Goal: Transaction & Acquisition: Purchase product/service

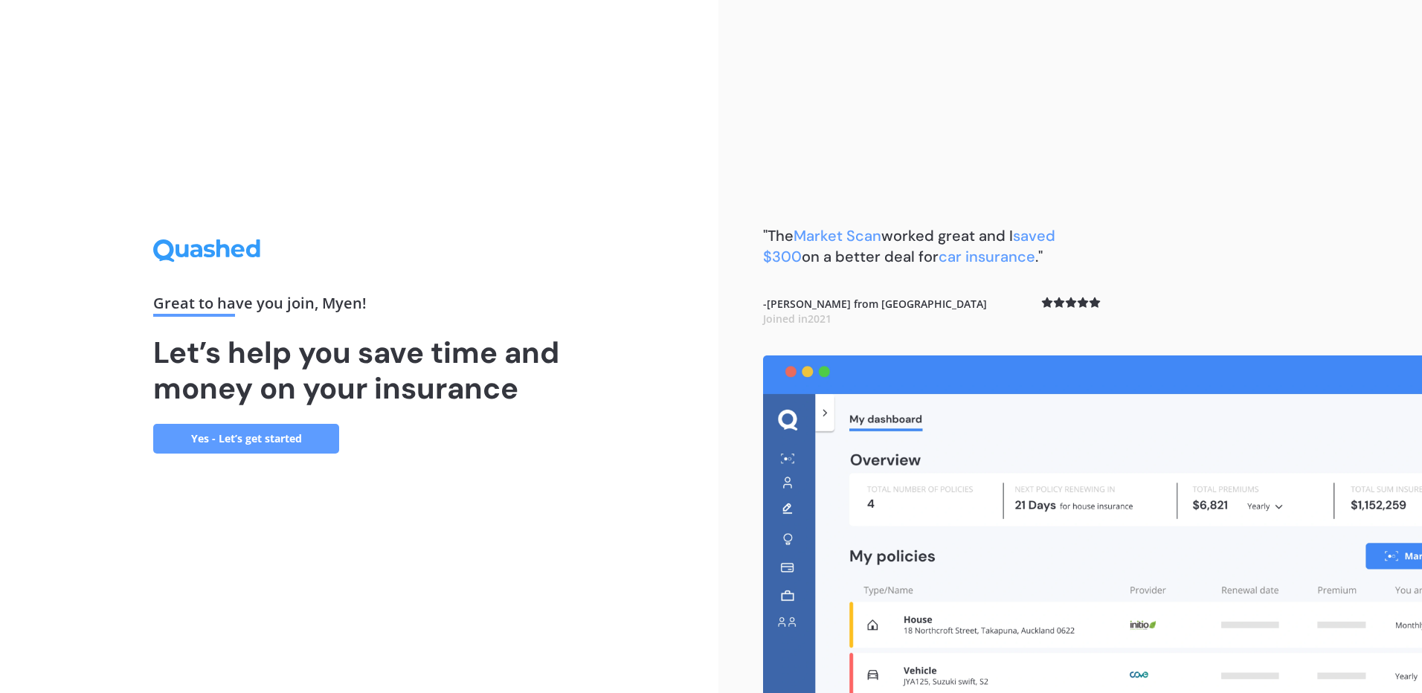
click at [293, 449] on link "Yes - Let’s get started" at bounding box center [246, 439] width 186 height 30
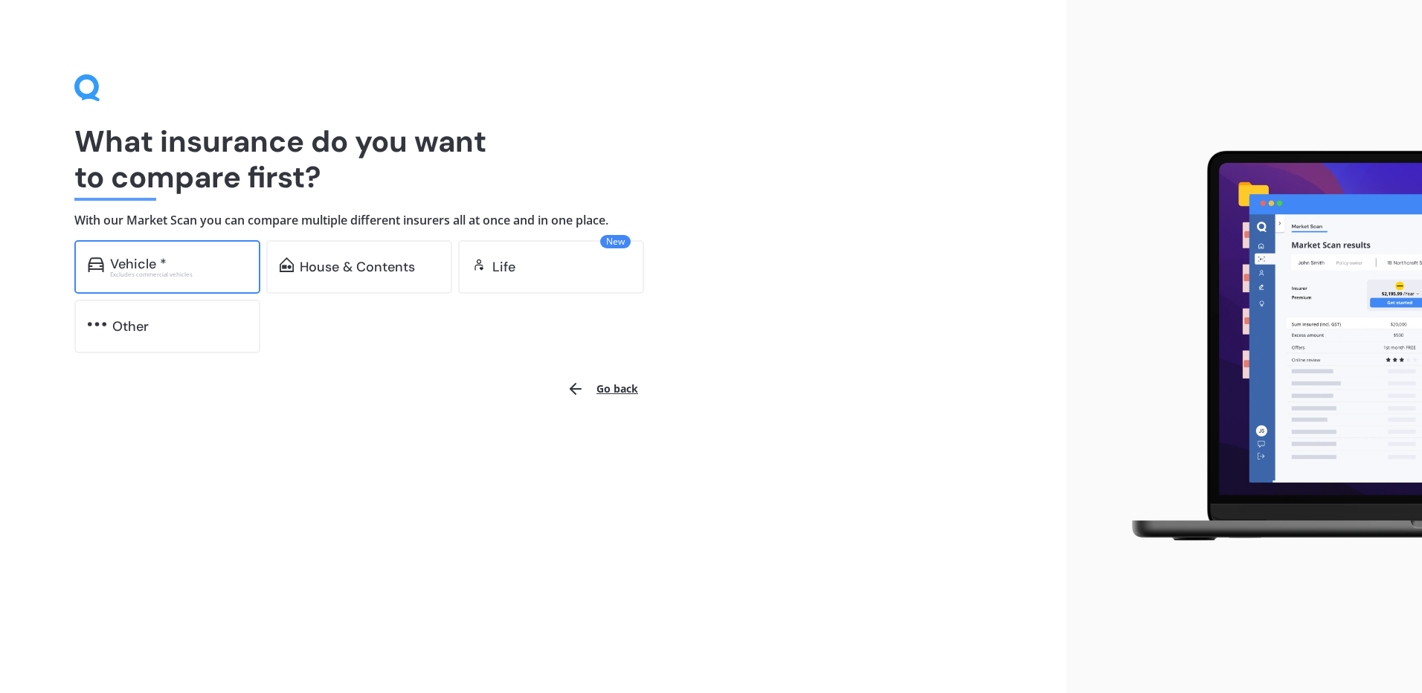
click at [176, 252] on div "Vehicle * Excludes commercial vehicles" at bounding box center [167, 267] width 186 height 54
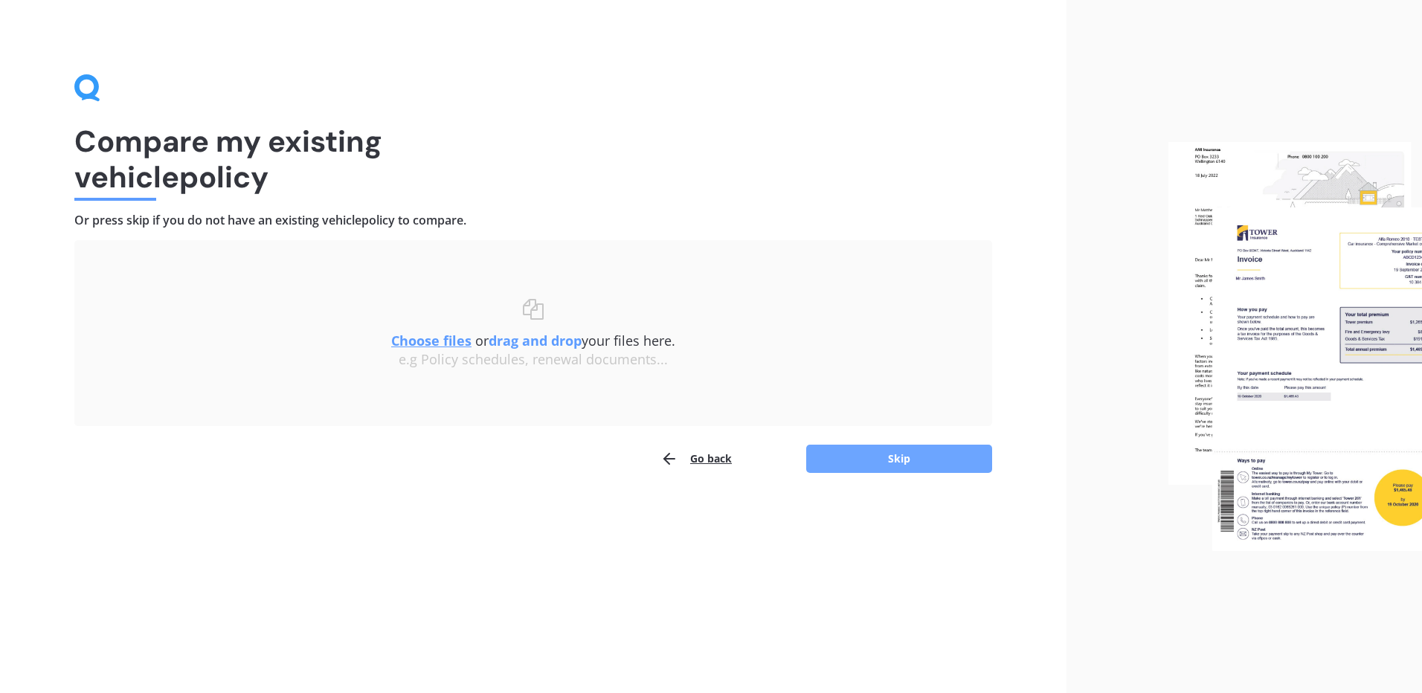
click at [906, 449] on button "Skip" at bounding box center [899, 459] width 186 height 28
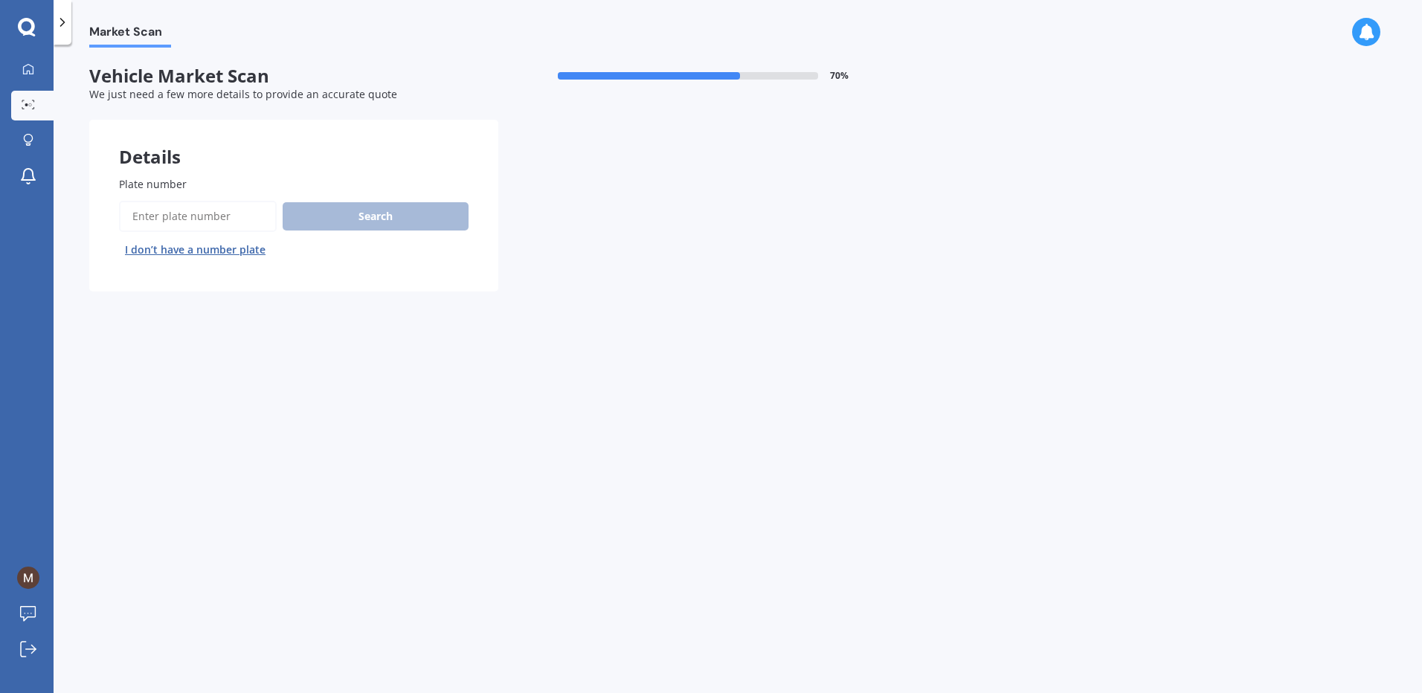
click at [259, 252] on button "I don’t have a number plate" at bounding box center [195, 250] width 153 height 24
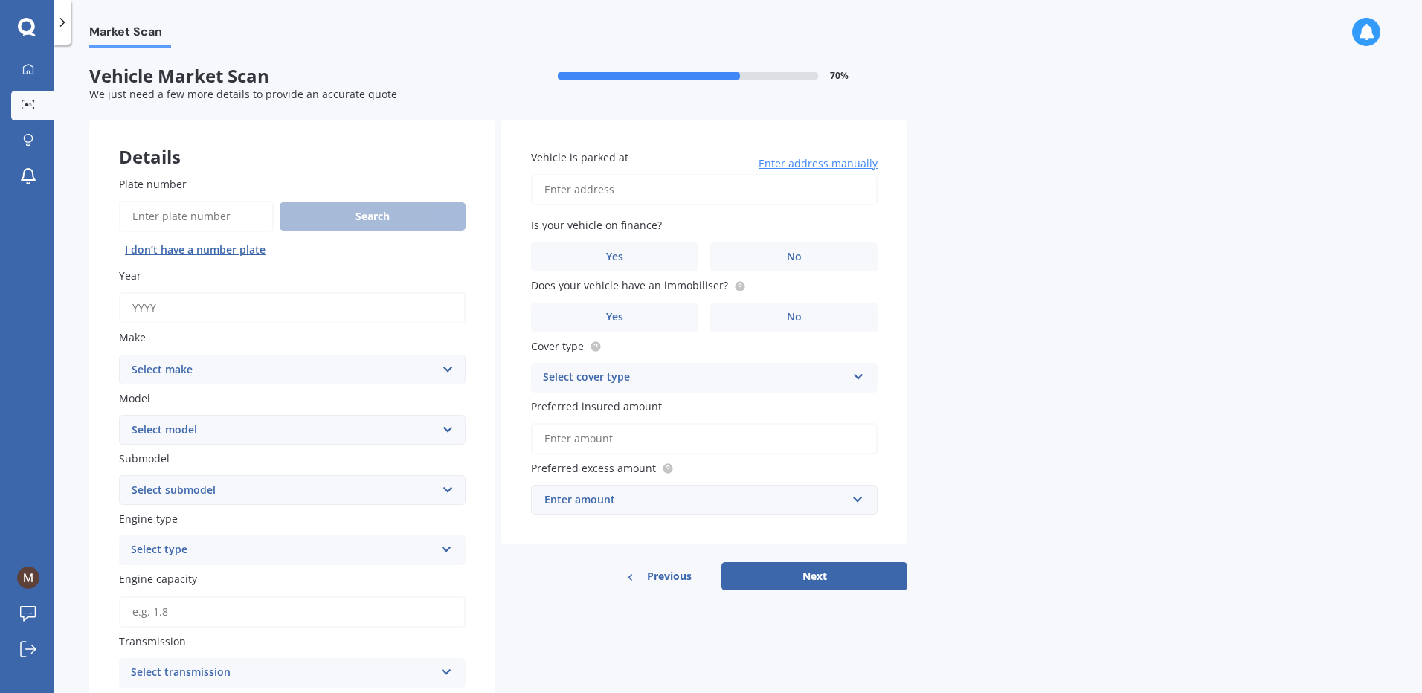
click at [288, 311] on input "Year" at bounding box center [292, 307] width 347 height 31
type input "2025"
click at [446, 368] on select "Select make AC ALFA ROMEO ASTON [PERSON_NAME] AUDI AUSTIN BEDFORD Bentley BMW B…" at bounding box center [292, 370] width 347 height 30
select select "HYUNDAI"
click at [119, 355] on select "Select make AC ALFA ROMEO ASTON [PERSON_NAME] AUDI AUSTIN BEDFORD Bentley BMW B…" at bounding box center [292, 370] width 347 height 30
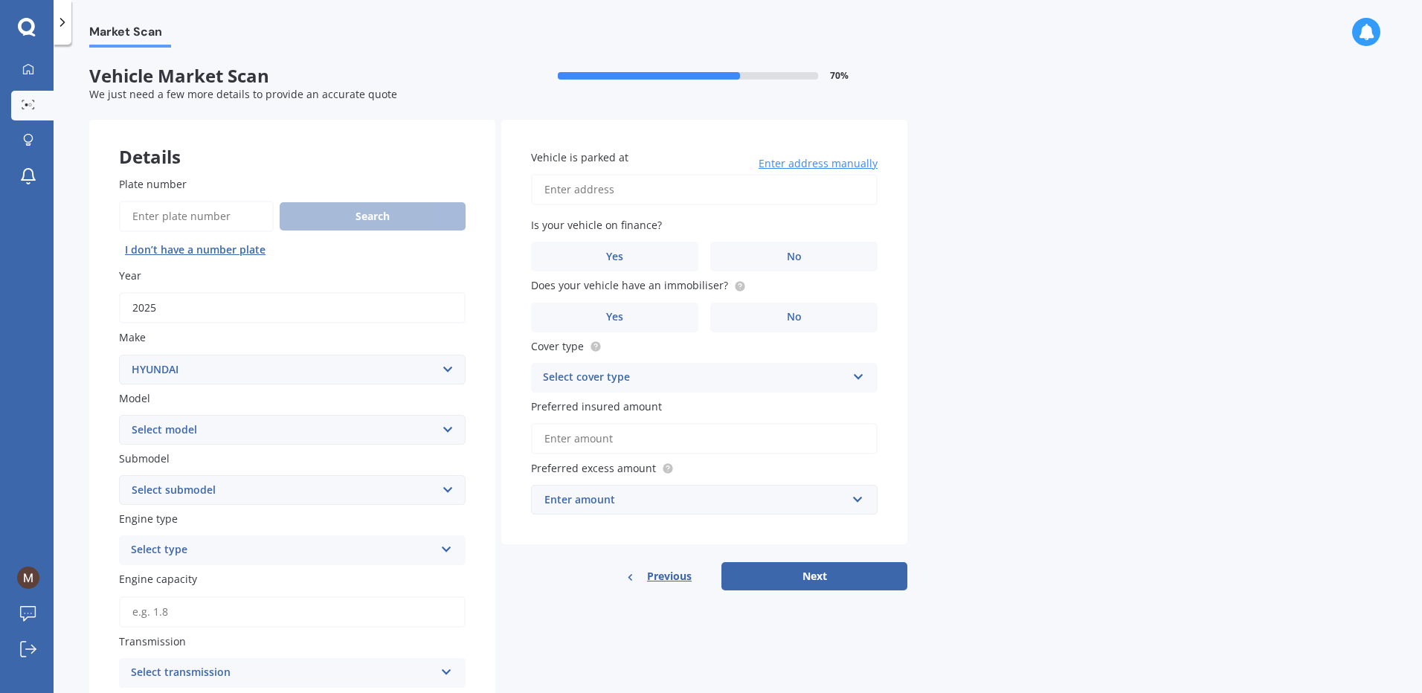
click at [449, 430] on select "Select model Accent Atoz Coupe Elantra Excel FX Coupe [PERSON_NAME] Grandeur H1…" at bounding box center [292, 430] width 347 height 30
select select "[GEOGRAPHIC_DATA]"
click at [119, 415] on select "Select model Accent Atoz Coupe Elantra Excel FX Coupe [PERSON_NAME] Grandeur H1…" at bounding box center [292, 430] width 347 height 30
click at [449, 493] on select "Select submodel 1.6 Turbo Elite 2.0 4WD CRDi Turbo Diesel A4 2.0 4WD Petrol A4 …" at bounding box center [292, 490] width 347 height 30
select select "2.0 CITY 2WD PETROL ELITE A4"
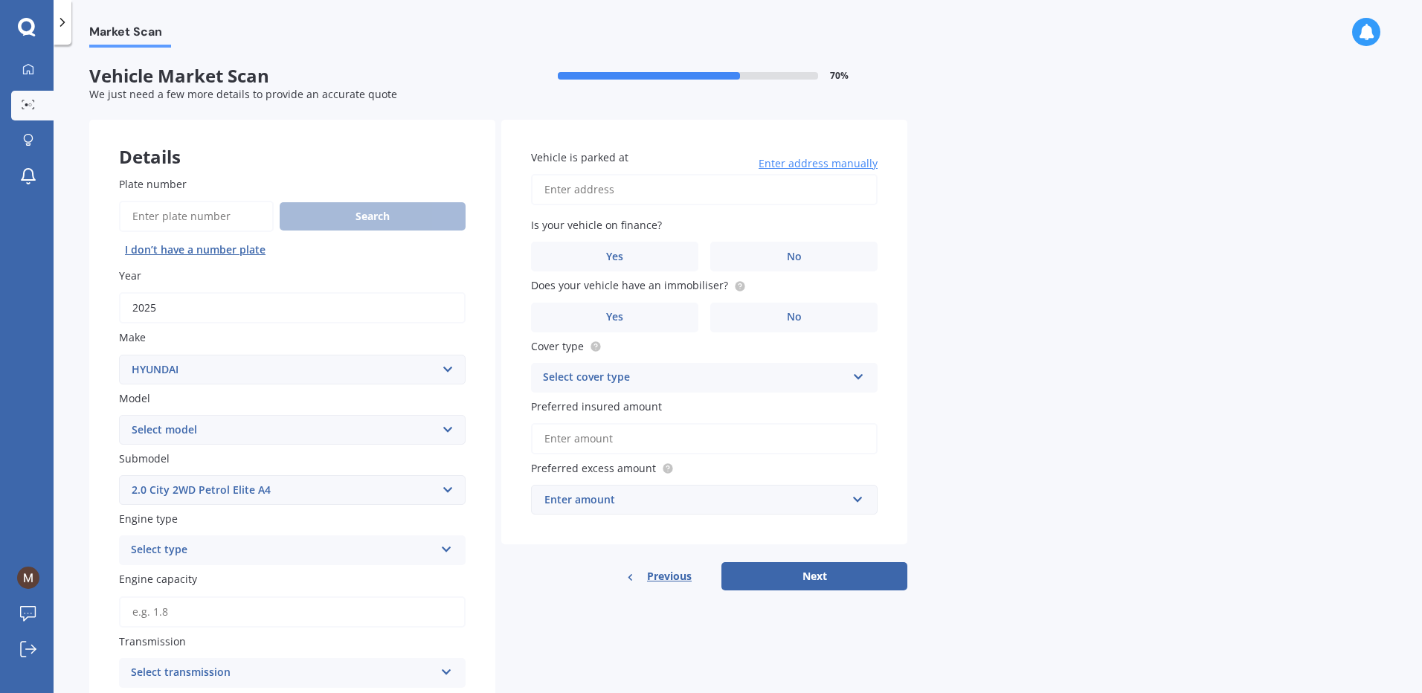
click at [119, 475] on select "Select submodel 1.6 Turbo Elite 2.0 4WD CRDi Turbo Diesel A4 2.0 4WD Petrol A4 …" at bounding box center [292, 490] width 347 height 30
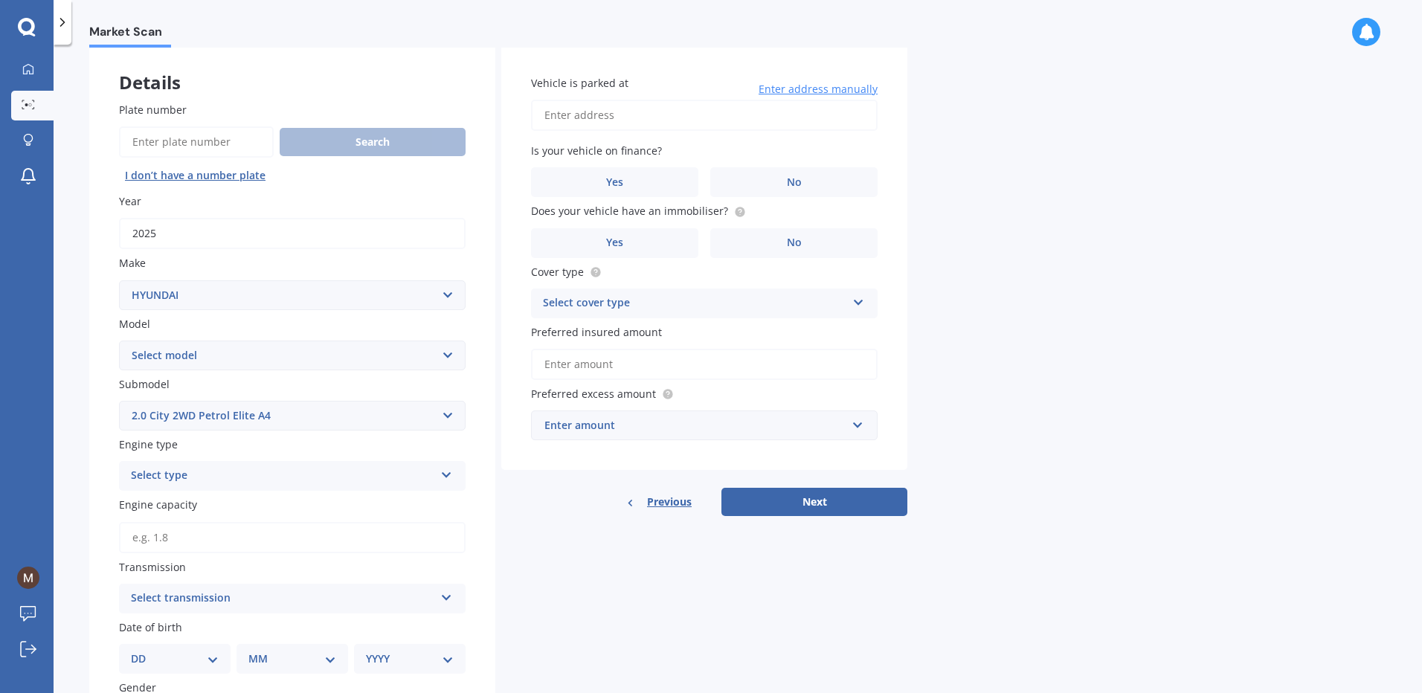
scroll to position [149, 0]
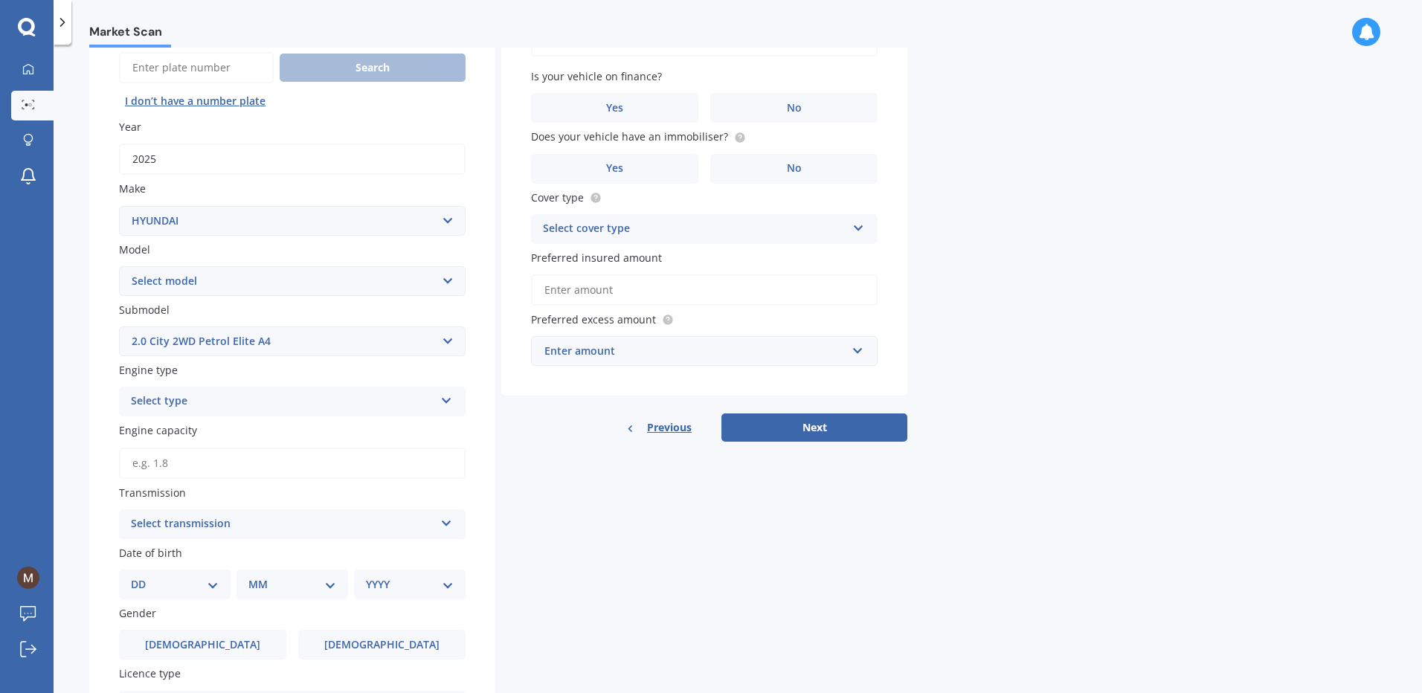
click at [446, 398] on icon at bounding box center [446, 398] width 13 height 10
click at [382, 433] on div "Petrol" at bounding box center [292, 430] width 345 height 27
click at [367, 462] on input "Engine capacity" at bounding box center [292, 463] width 347 height 31
click at [507, 466] on div "Details Plate number Search I don’t have a number plate Year [DATE] Make Select…" at bounding box center [498, 421] width 818 height 900
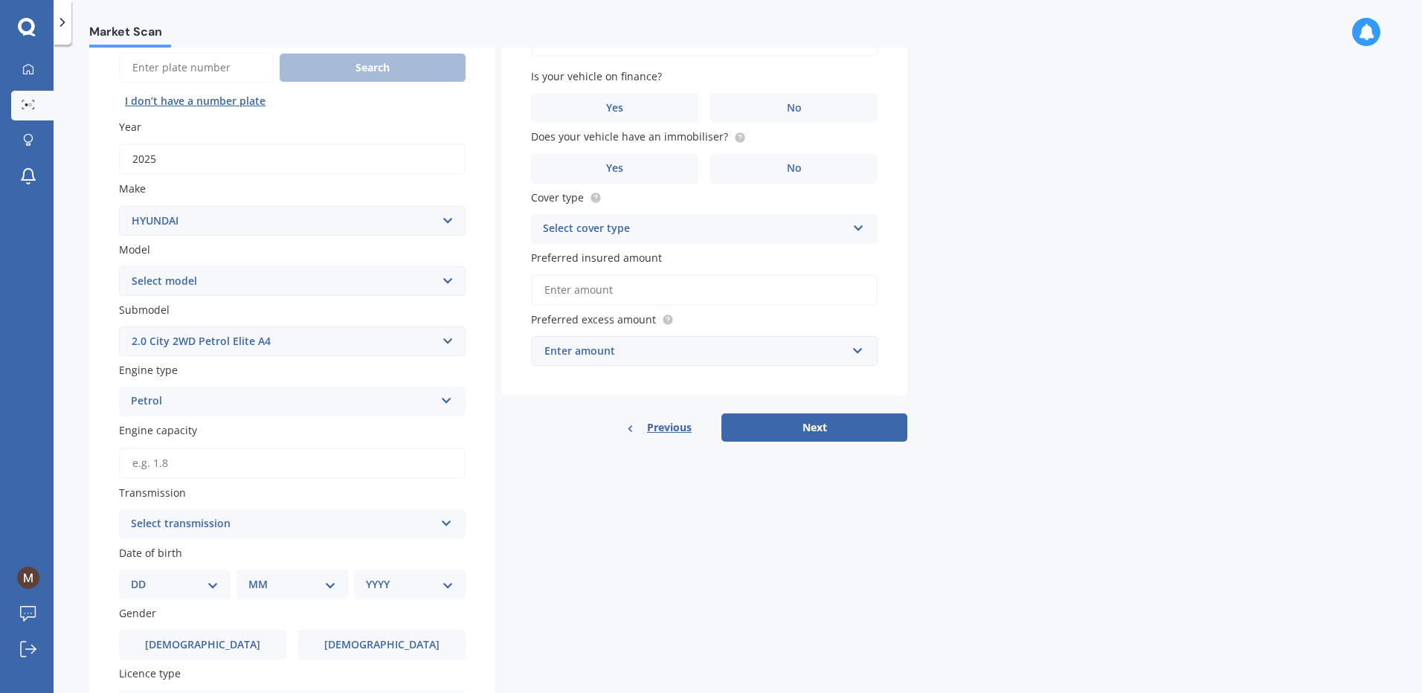
click at [278, 519] on div "Select transmission" at bounding box center [283, 525] width 304 height 18
click at [263, 548] on div "Auto" at bounding box center [292, 553] width 345 height 27
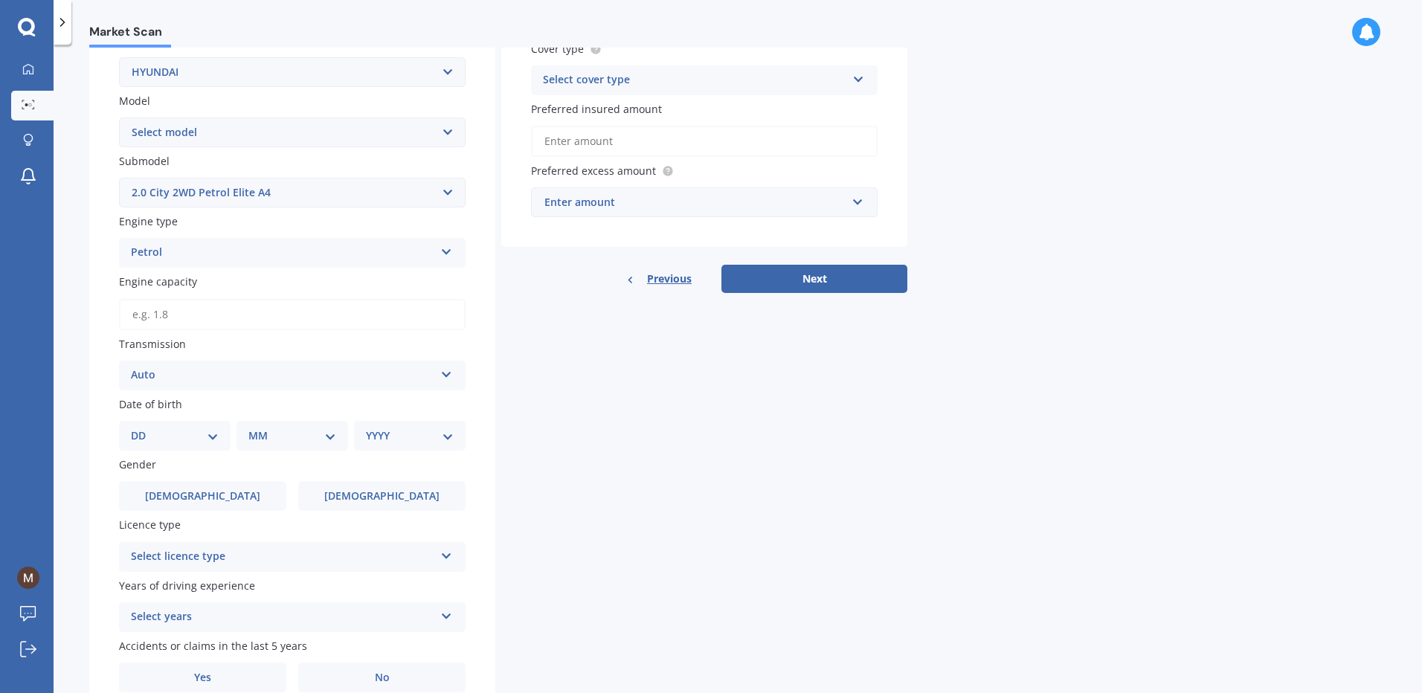
click at [208, 437] on select "DD 01 02 03 04 05 06 07 08 09 10 11 12 13 14 15 16 17 18 19 20 21 22 23 24 25 2…" at bounding box center [175, 436] width 88 height 16
select select "24"
click at [143, 428] on select "DD 01 02 03 04 05 06 07 08 09 10 11 12 13 14 15 16 17 18 19 20 21 22 23 24 25 2…" at bounding box center [175, 436] width 88 height 16
click at [328, 436] on select "MM 01 02 03 04 05 06 07 08 09 10 11 12" at bounding box center [295, 436] width 82 height 16
select select "12"
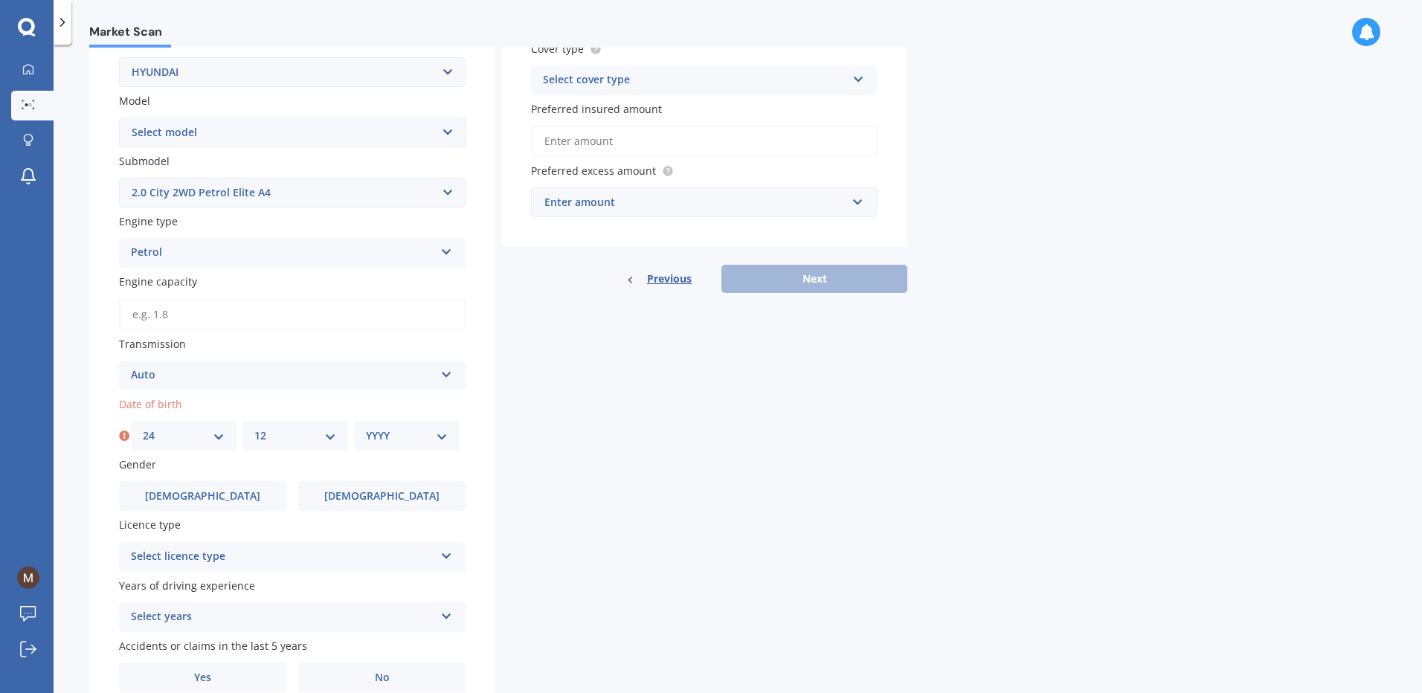
click at [254, 428] on select "MM 01 02 03 04 05 06 07 08 09 10 11 12" at bounding box center [295, 436] width 82 height 16
click at [438, 438] on select "YYYY 2025 2024 2023 2022 2021 2020 2019 2018 2017 2016 2015 2014 2013 2012 2011…" at bounding box center [407, 436] width 82 height 16
select select "1968"
click at [366, 428] on select "YYYY 2025 2024 2023 2022 2021 2020 2019 2018 2017 2016 2015 2014 2013 2012 2011…" at bounding box center [407, 436] width 82 height 16
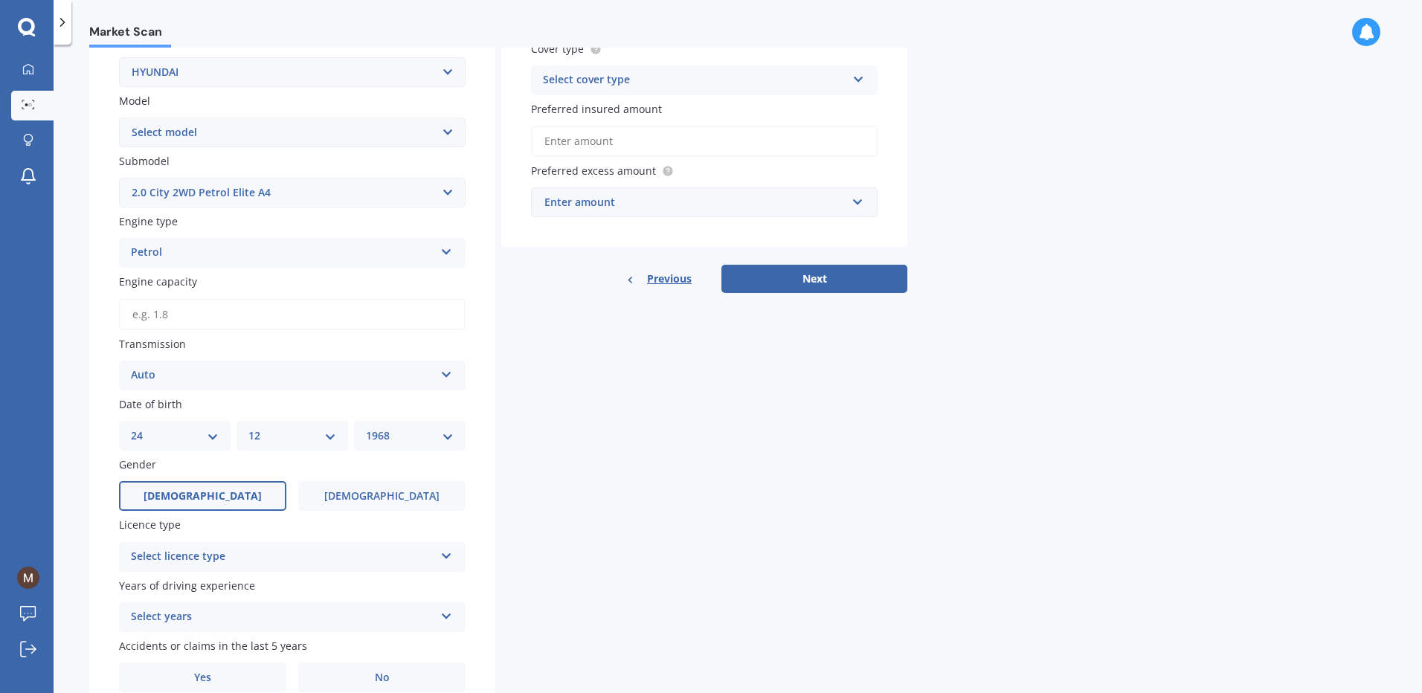
click at [249, 490] on label "[DEMOGRAPHIC_DATA]" at bounding box center [202, 496] width 167 height 30
click at [0, 0] on input "[DEMOGRAPHIC_DATA]" at bounding box center [0, 0] width 0 height 0
click at [441, 556] on icon at bounding box center [446, 553] width 13 height 10
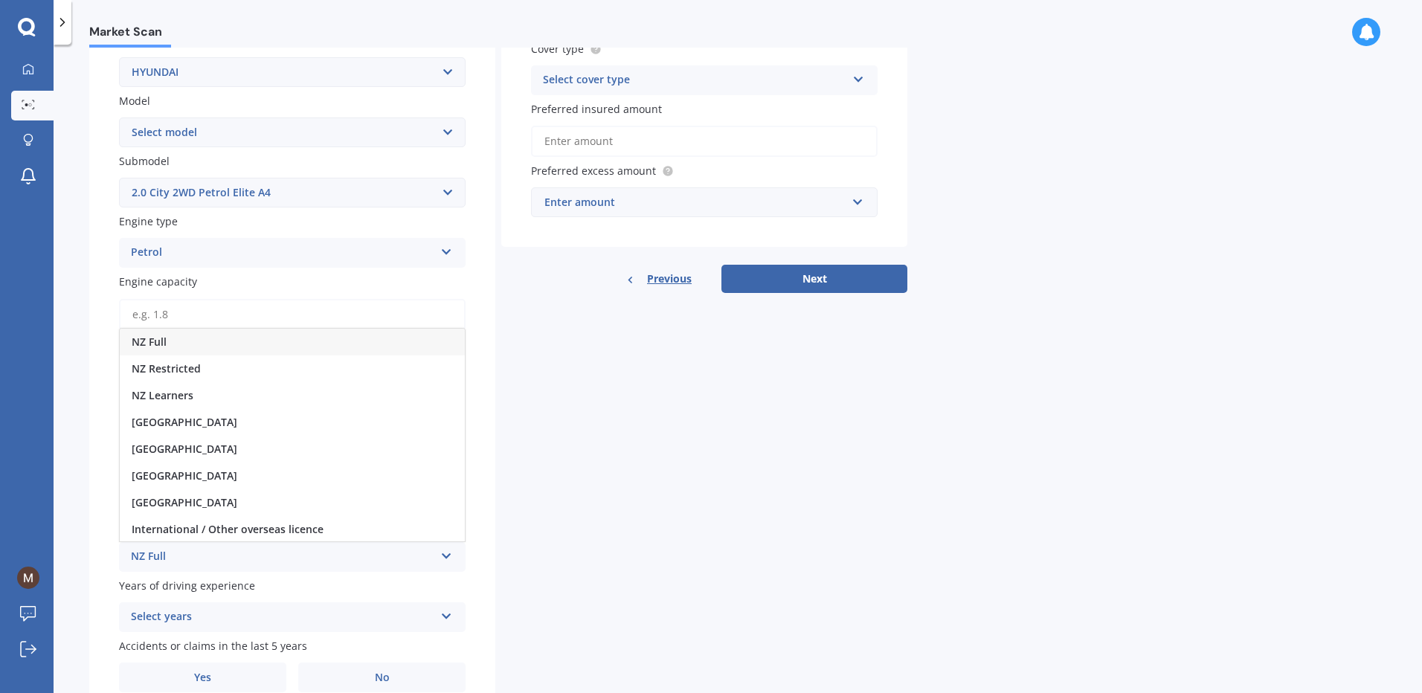
click at [319, 336] on div "NZ Full" at bounding box center [292, 342] width 345 height 27
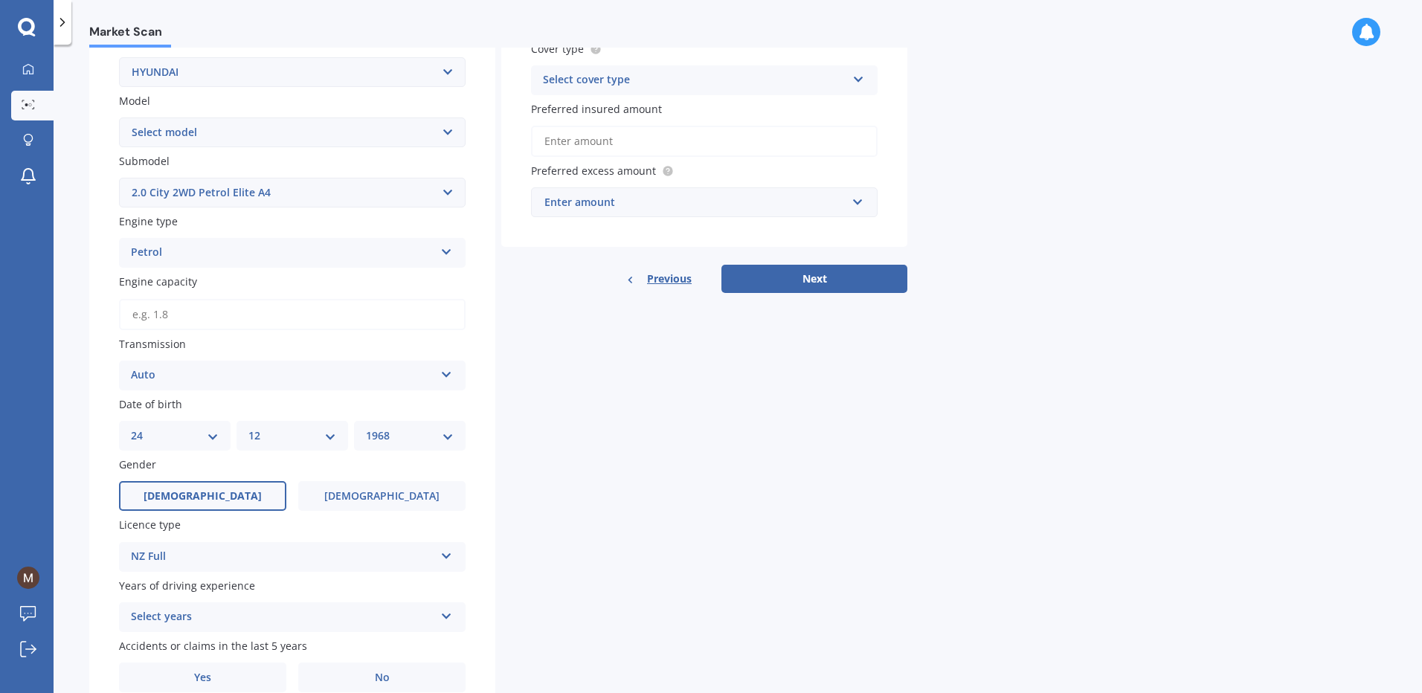
scroll to position [365, 0]
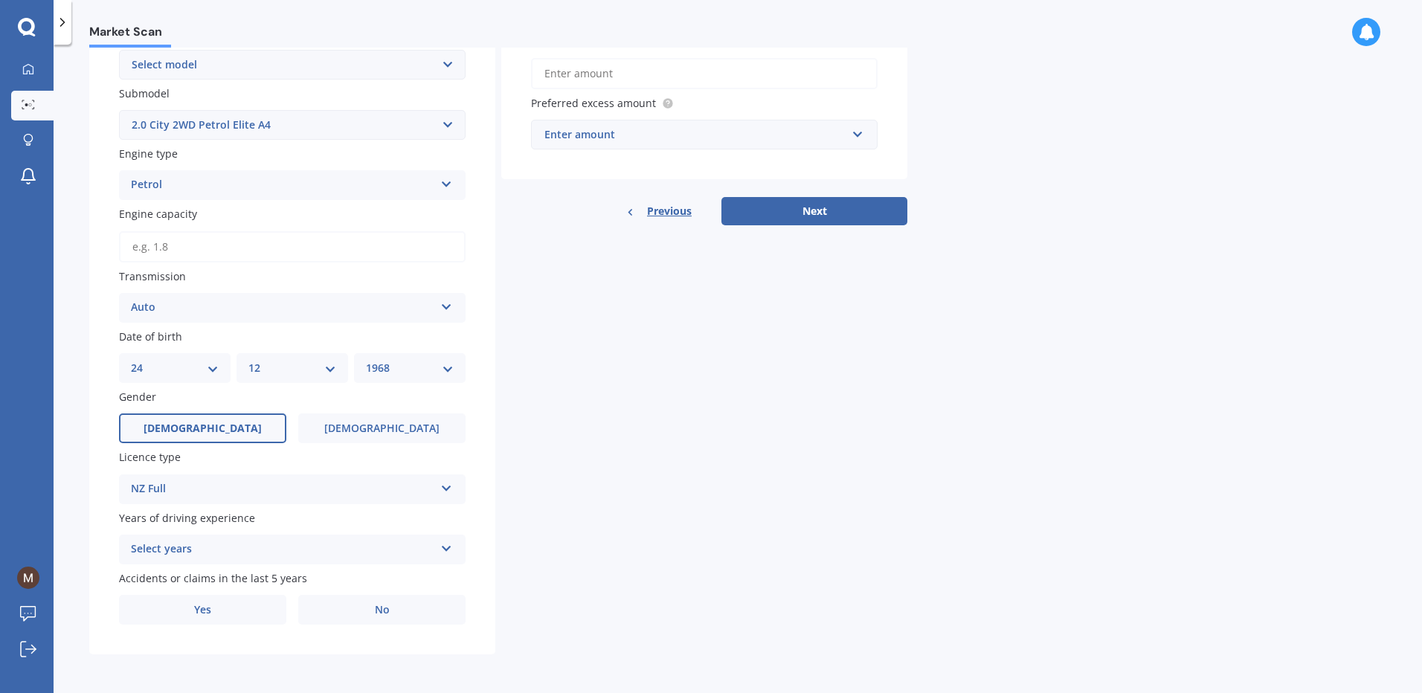
click at [451, 543] on icon at bounding box center [446, 546] width 13 height 10
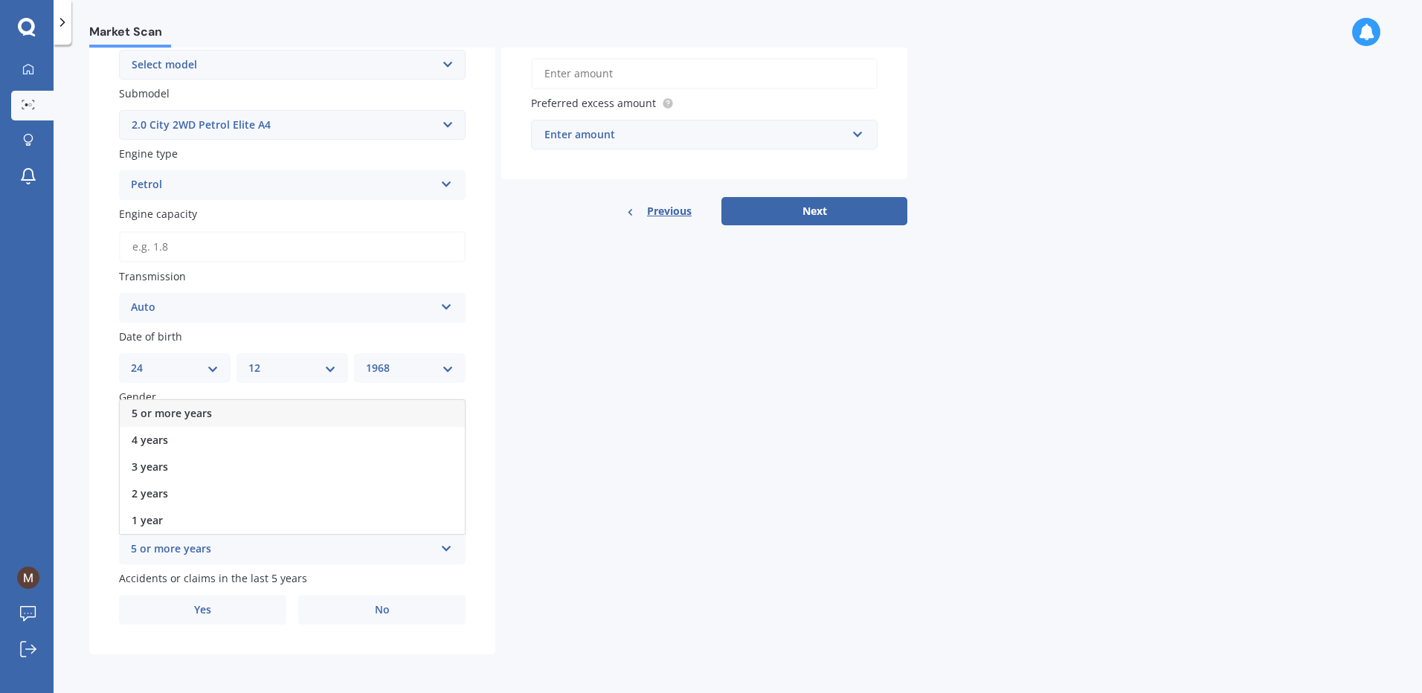
click at [445, 410] on div "5 or more years" at bounding box center [292, 413] width 345 height 27
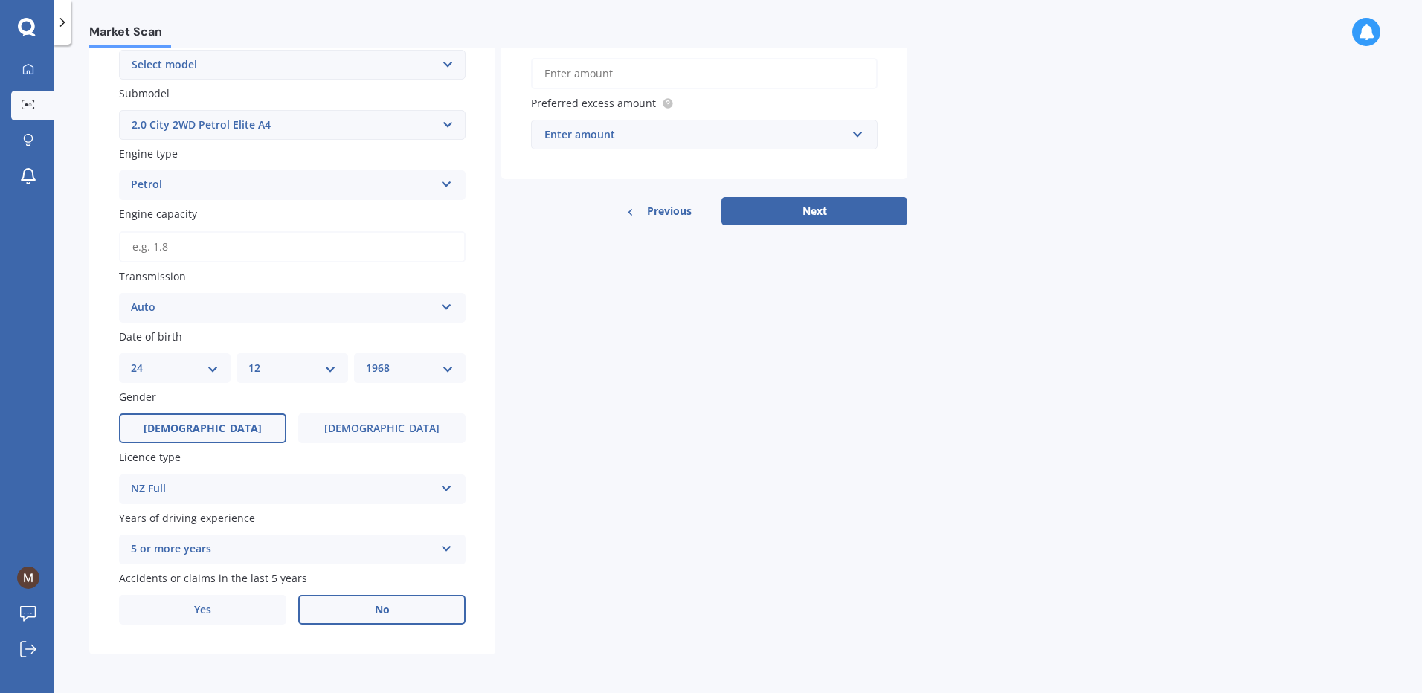
click at [411, 604] on label "No" at bounding box center [381, 610] width 167 height 30
click at [0, 0] on input "No" at bounding box center [0, 0] width 0 height 0
click at [862, 135] on input "text" at bounding box center [699, 135] width 333 height 28
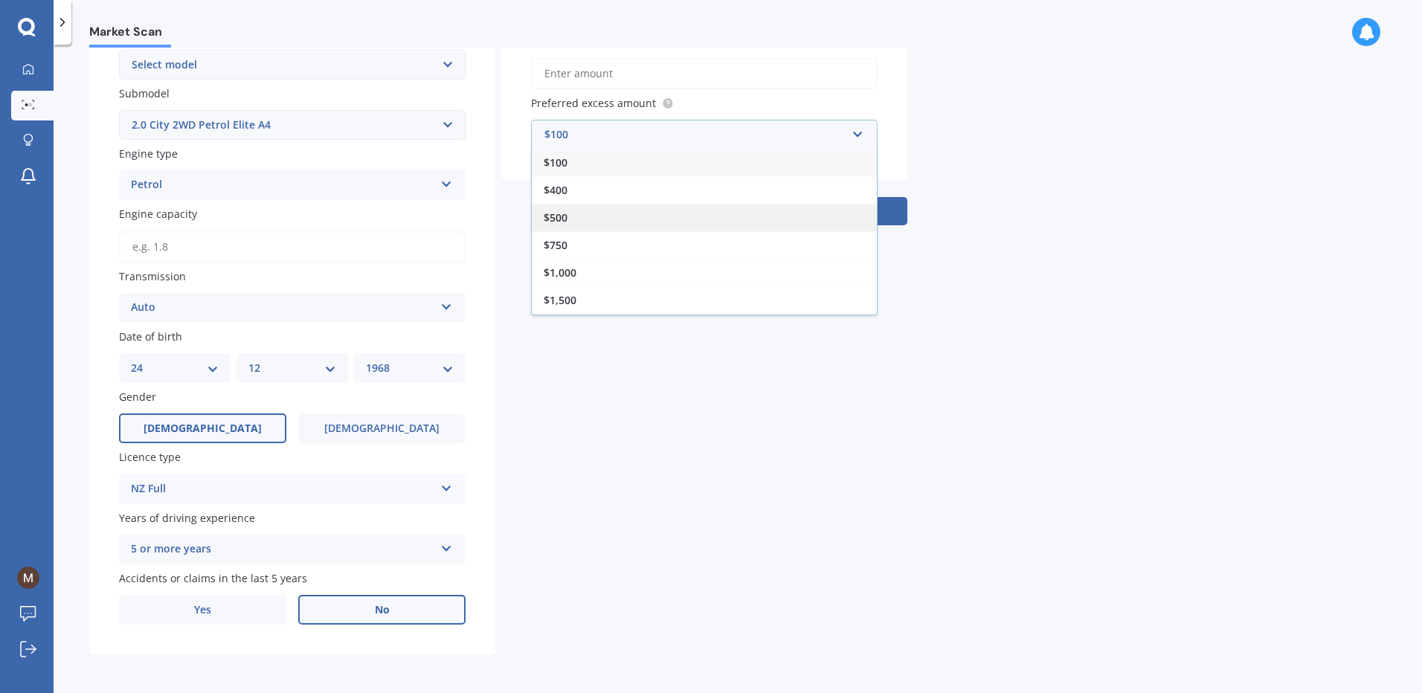
click at [702, 207] on div "$500" at bounding box center [704, 218] width 345 height 28
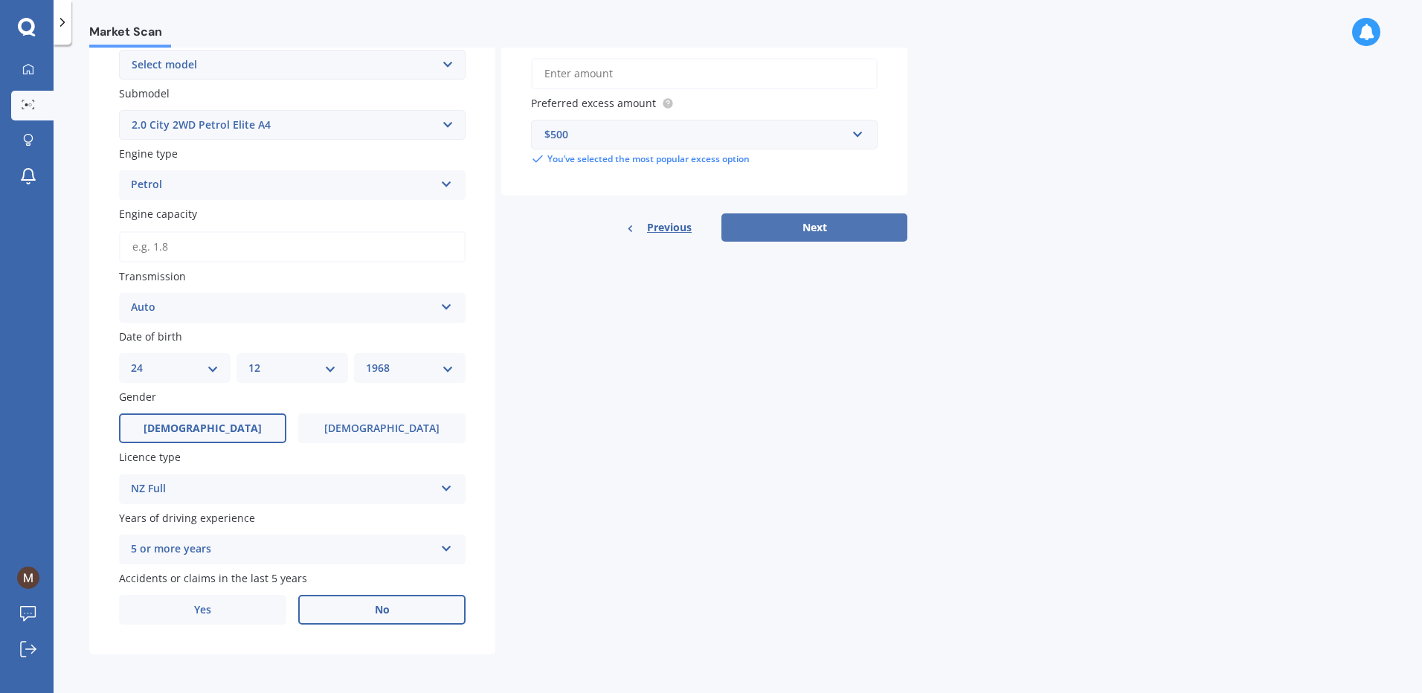
click at [838, 227] on button "Next" at bounding box center [815, 228] width 186 height 28
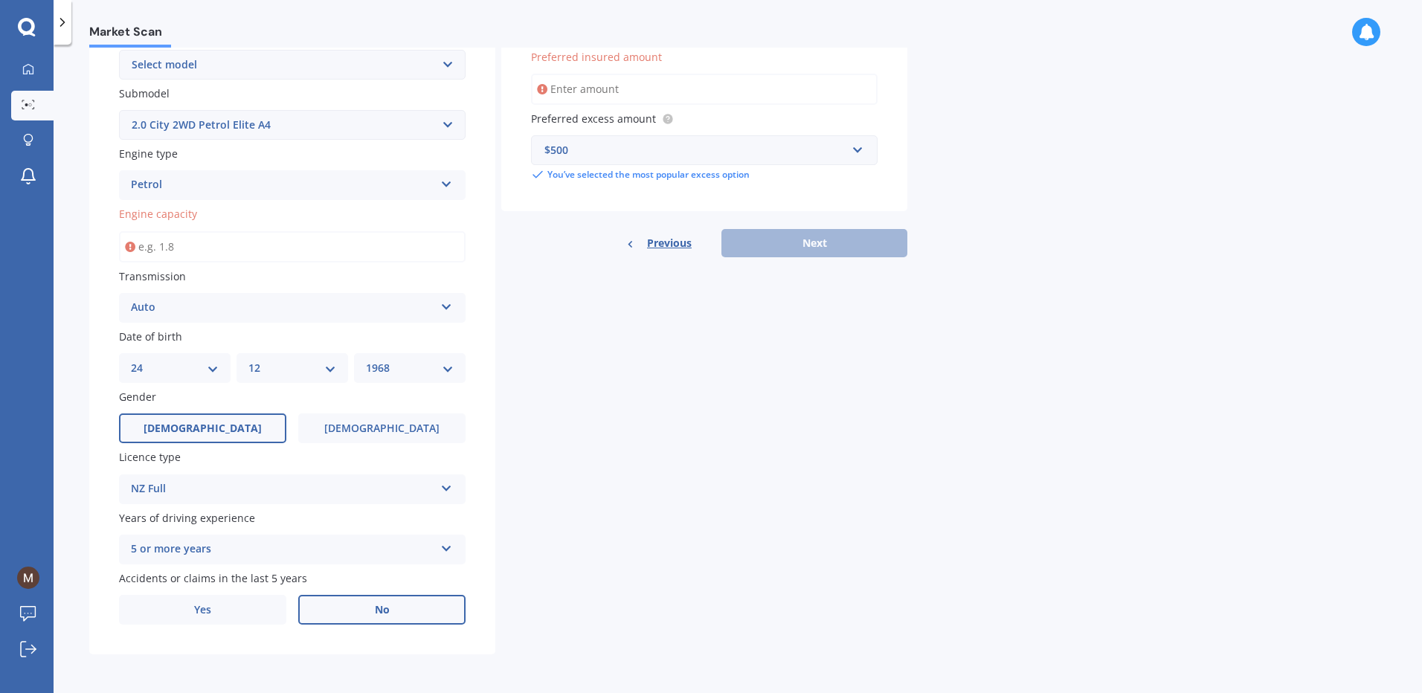
click at [312, 251] on input "Engine capacity" at bounding box center [292, 246] width 347 height 31
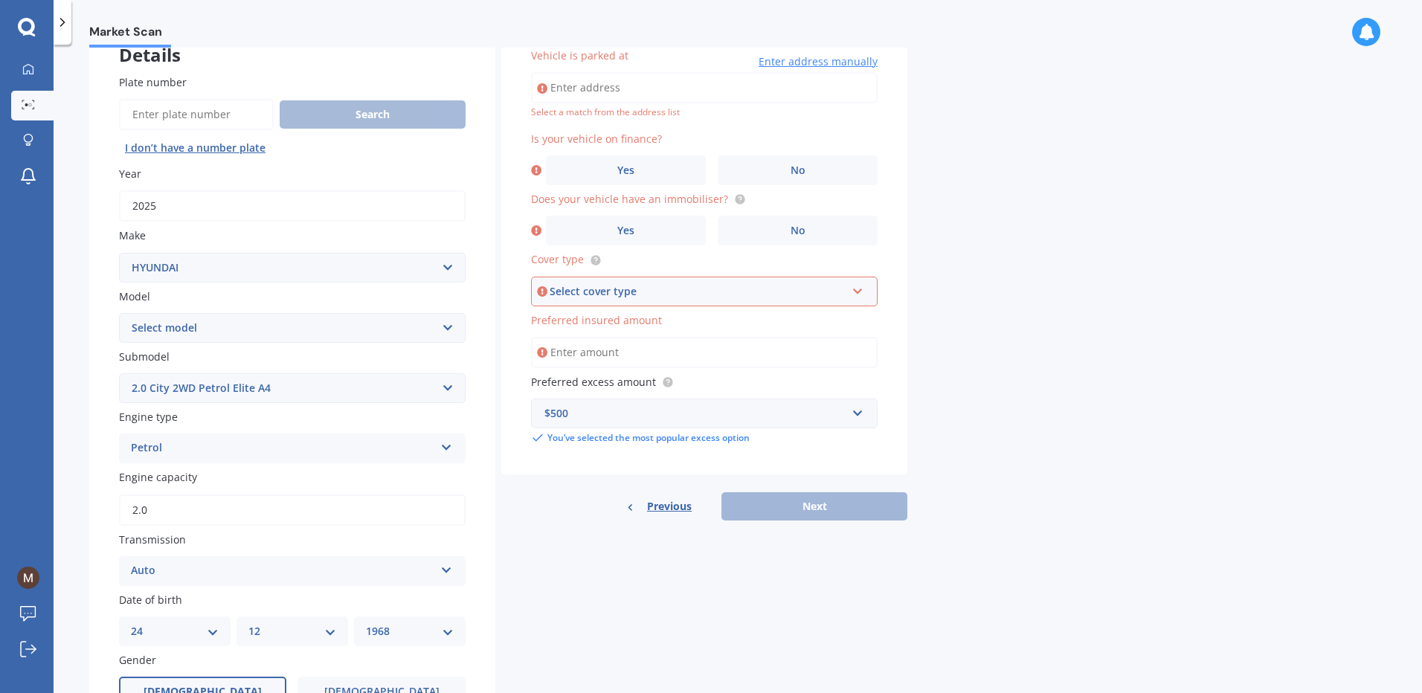
type input "2.0"
click at [856, 286] on icon at bounding box center [858, 288] width 13 height 10
click at [742, 313] on div "Comprehensive" at bounding box center [705, 320] width 344 height 27
click at [585, 91] on input "Vehicle is parked at" at bounding box center [704, 87] width 347 height 31
type input "[STREET_ADDRESS][PERSON_NAME]"
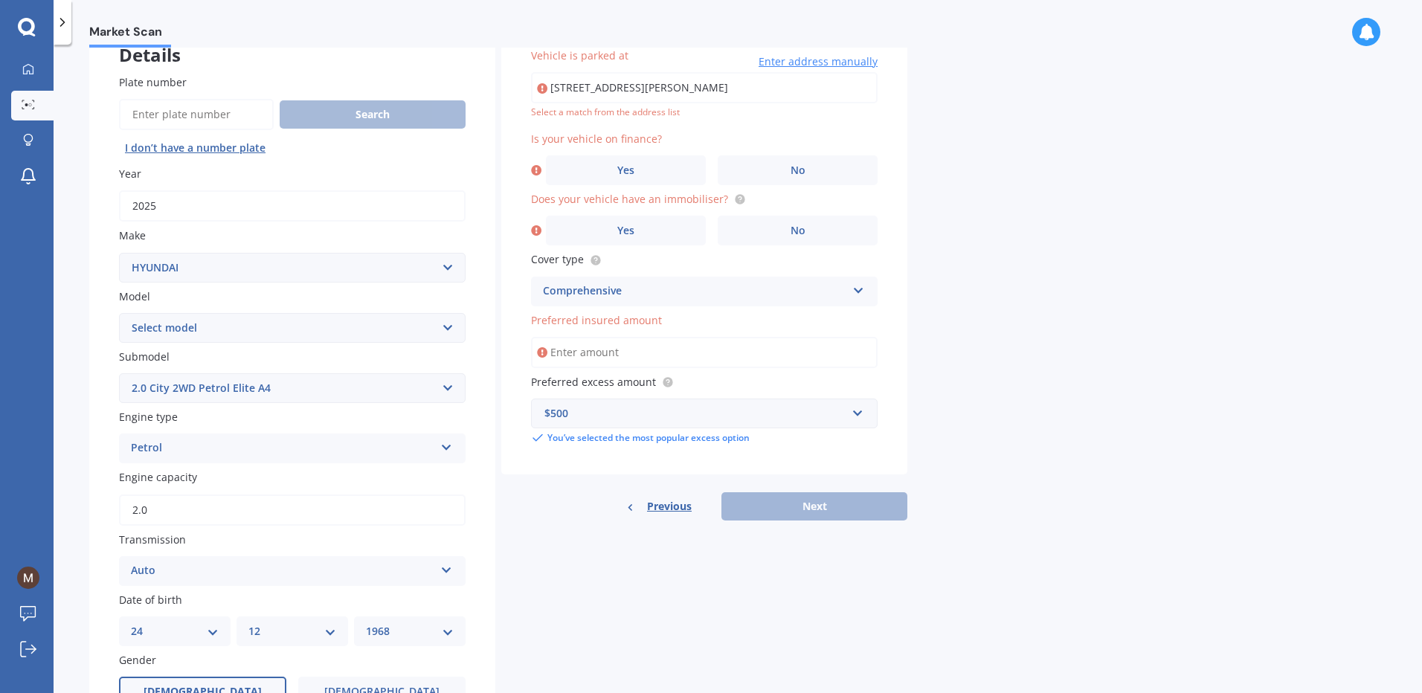
click at [705, 85] on input "[STREET_ADDRESS][PERSON_NAME]" at bounding box center [704, 87] width 347 height 31
click at [837, 101] on input "[STREET_ADDRESS][PERSON_NAME]" at bounding box center [704, 87] width 347 height 31
drag, startPoint x: 797, startPoint y: 83, endPoint x: 538, endPoint y: 112, distance: 260.4
click at [538, 112] on div "[STREET_ADDRESS][PERSON_NAME] Enter address manually Select a match from the ad…" at bounding box center [704, 95] width 347 height 47
type input "2 [PERSON_NAME][GEOGRAPHIC_DATA] ston"
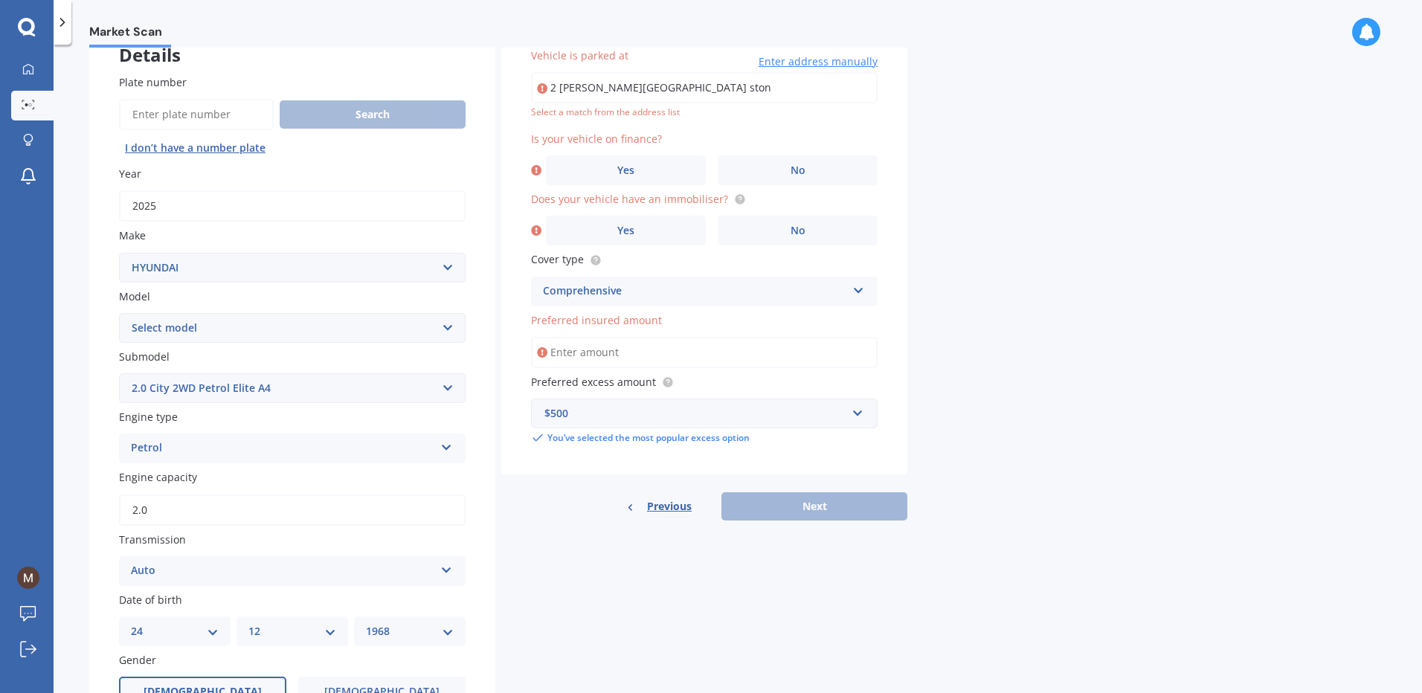
click at [835, 60] on span "Enter address manually" at bounding box center [818, 61] width 119 height 15
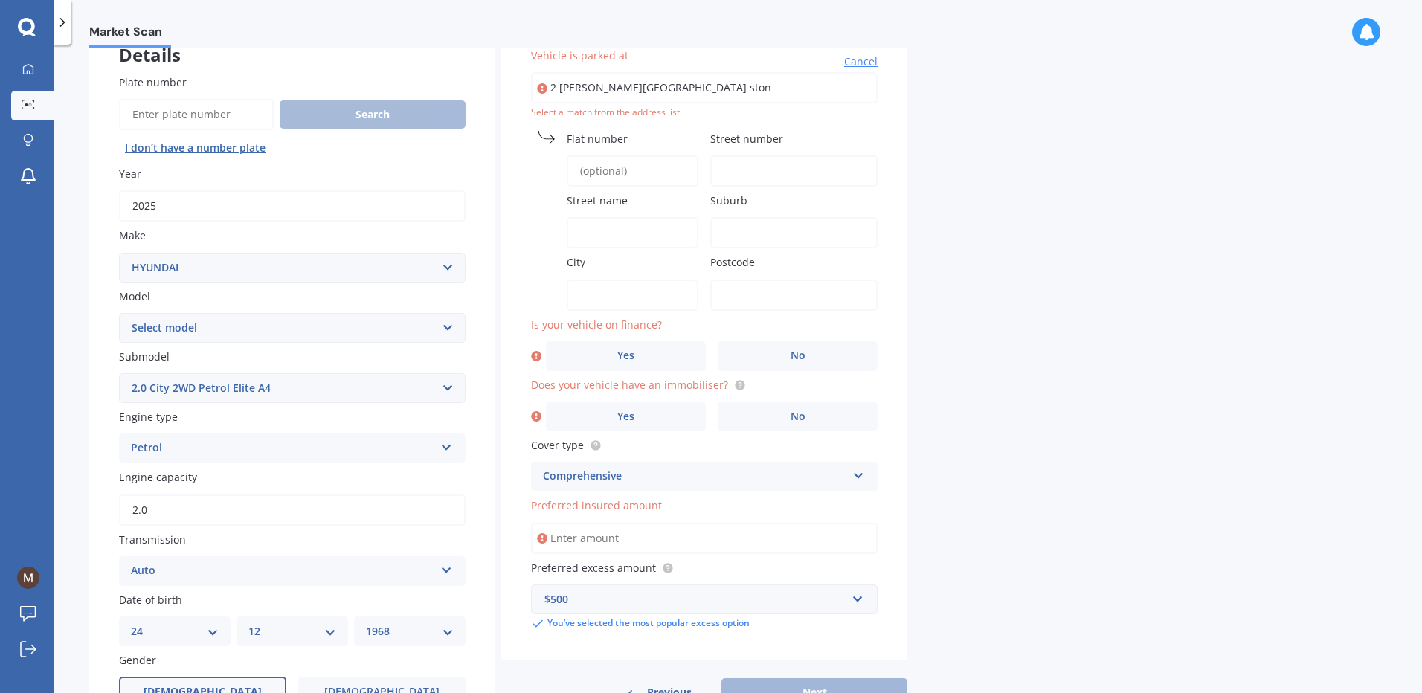
click at [809, 166] on input "Street number" at bounding box center [794, 170] width 167 height 31
type input "2"
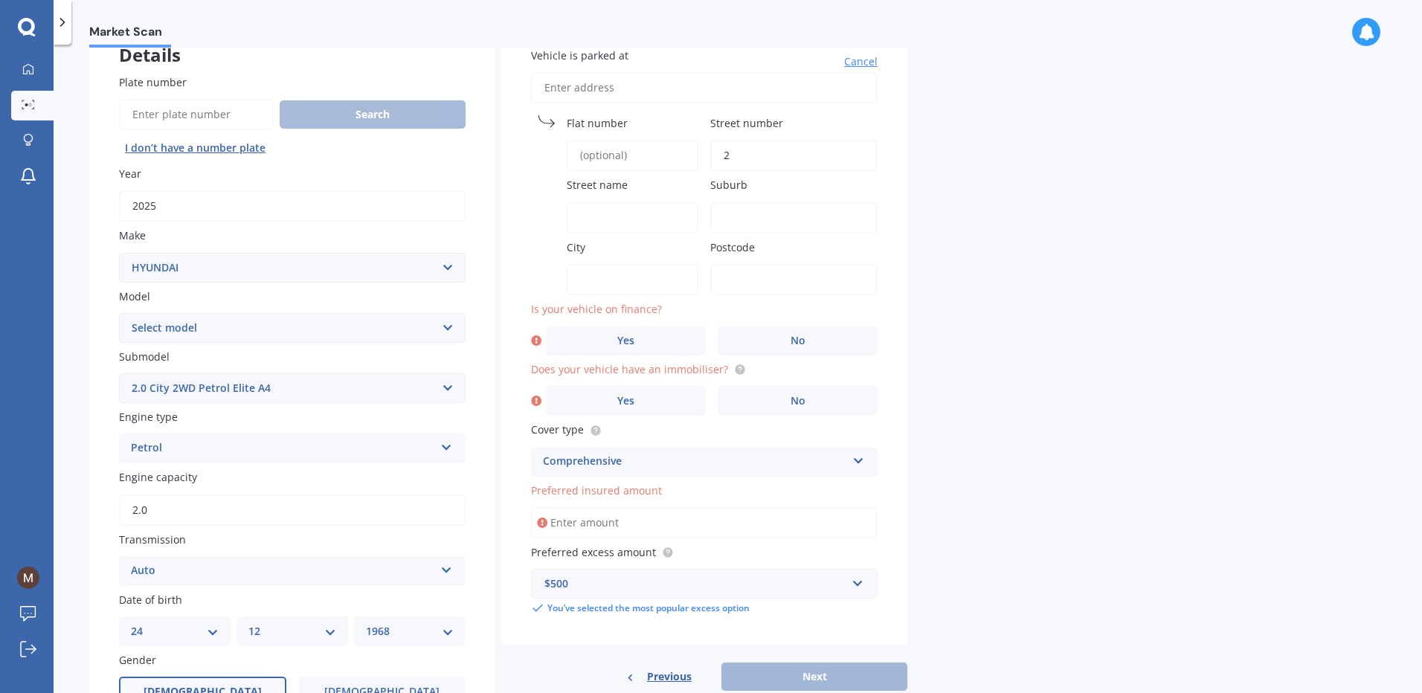
type input "2"
click at [595, 208] on input "Street name" at bounding box center [633, 217] width 132 height 31
click at [641, 214] on input "[PERSON_NAME]" at bounding box center [633, 217] width 132 height 31
type input "[PERSON_NAME] Terrace"
click at [737, 219] on input "Suburb" at bounding box center [794, 217] width 167 height 31
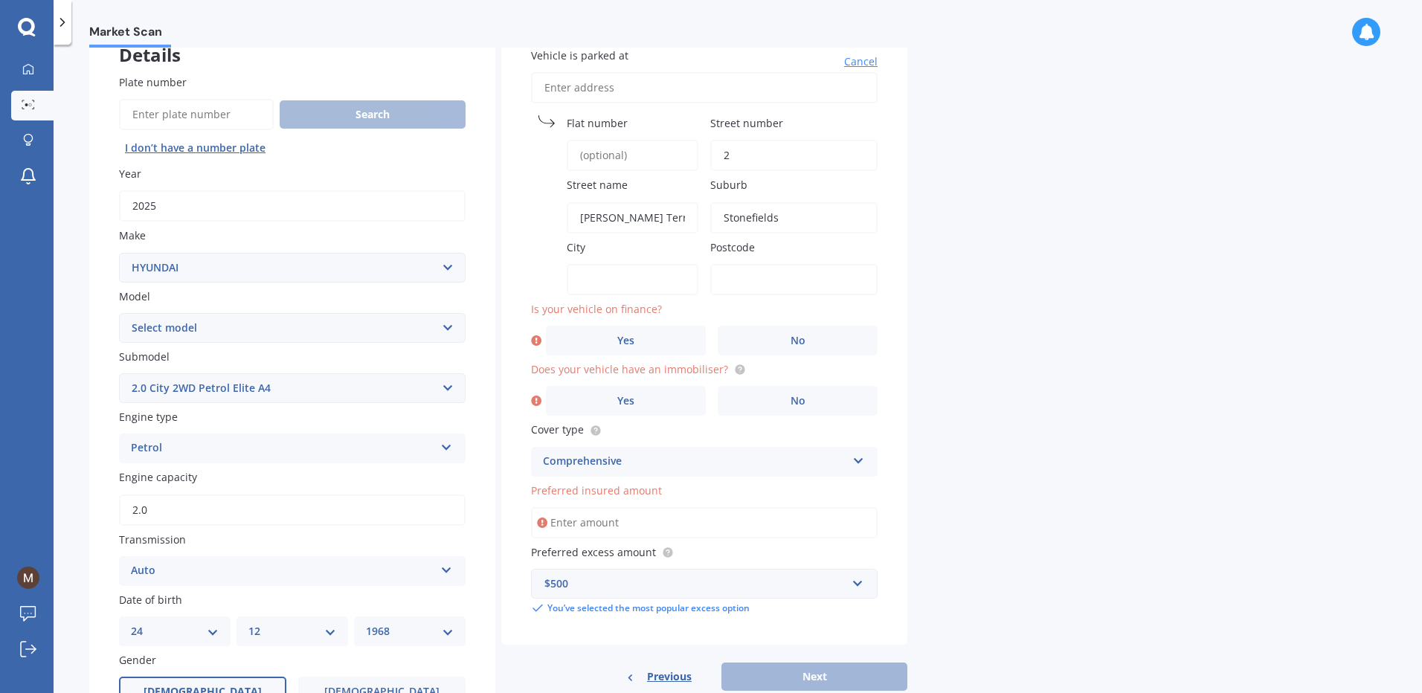
type input "Stonefields"
click at [690, 275] on input "City" at bounding box center [633, 279] width 132 height 31
type input "[GEOGRAPHIC_DATA]"
type input "1072"
click at [642, 345] on label "Yes" at bounding box center [626, 341] width 160 height 30
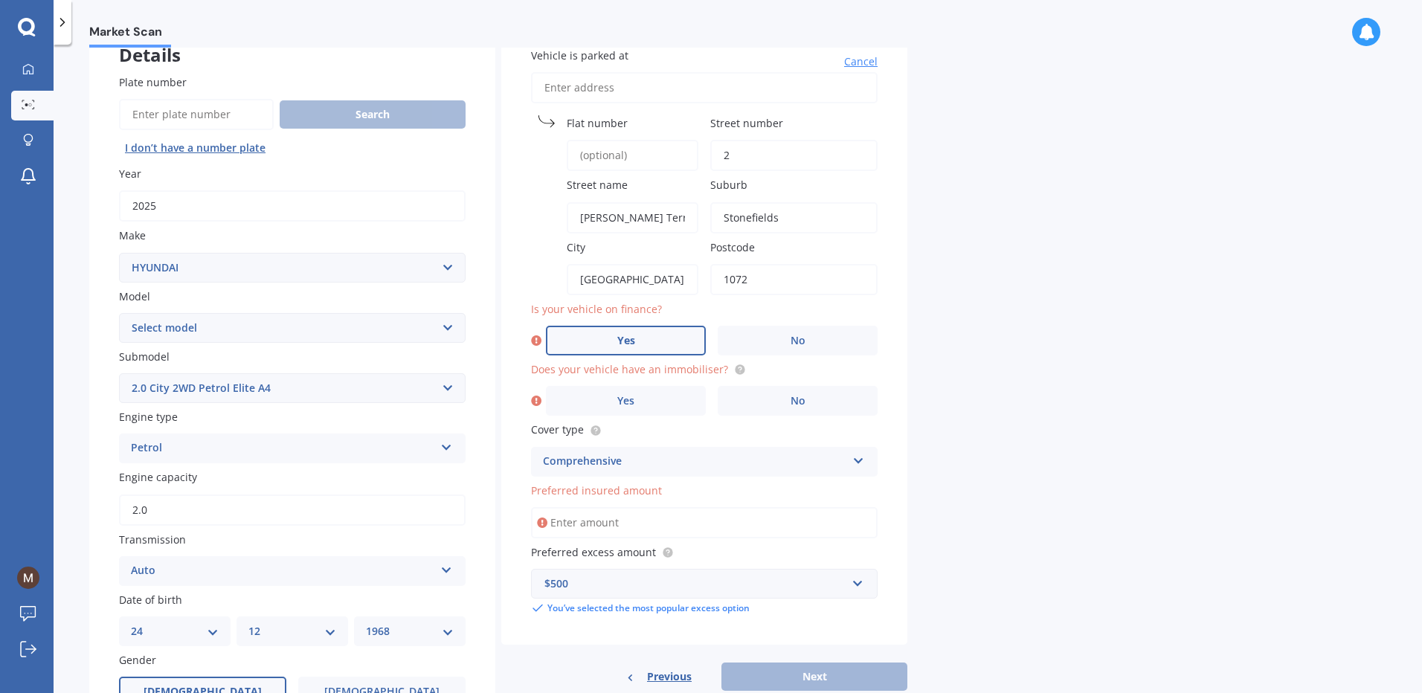
click at [0, 0] on input "Yes" at bounding box center [0, 0] width 0 height 0
click at [618, 389] on label "Yes" at bounding box center [626, 401] width 160 height 30
click at [0, 0] on input "Yes" at bounding box center [0, 0] width 0 height 0
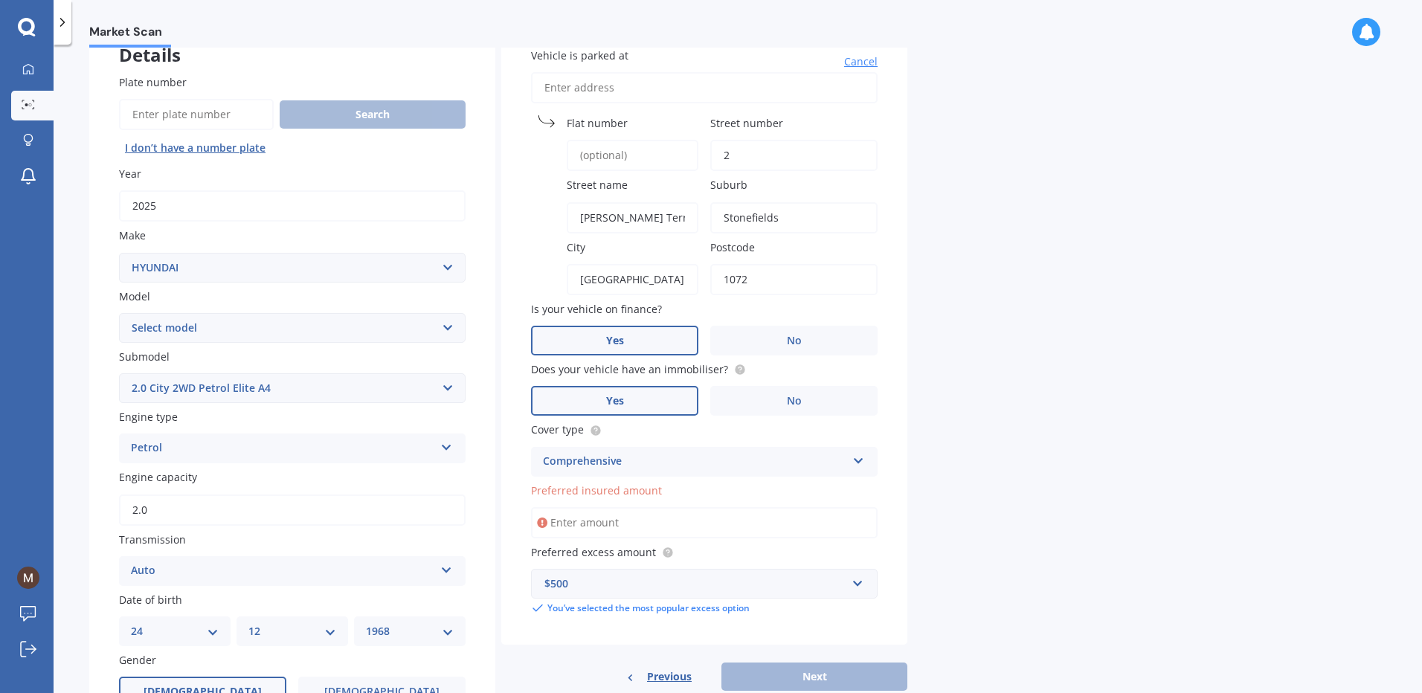
click at [665, 513] on input "Preferred insured amount" at bounding box center [704, 522] width 347 height 31
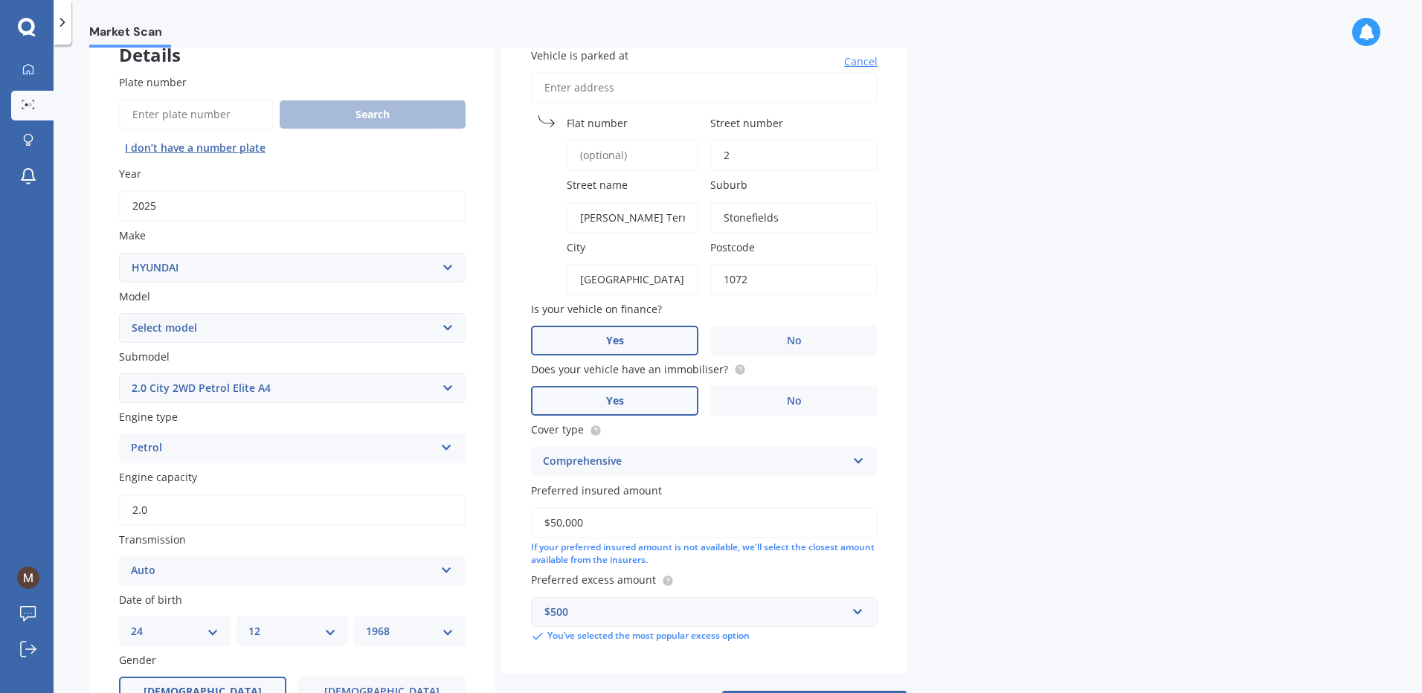
scroll to position [251, 0]
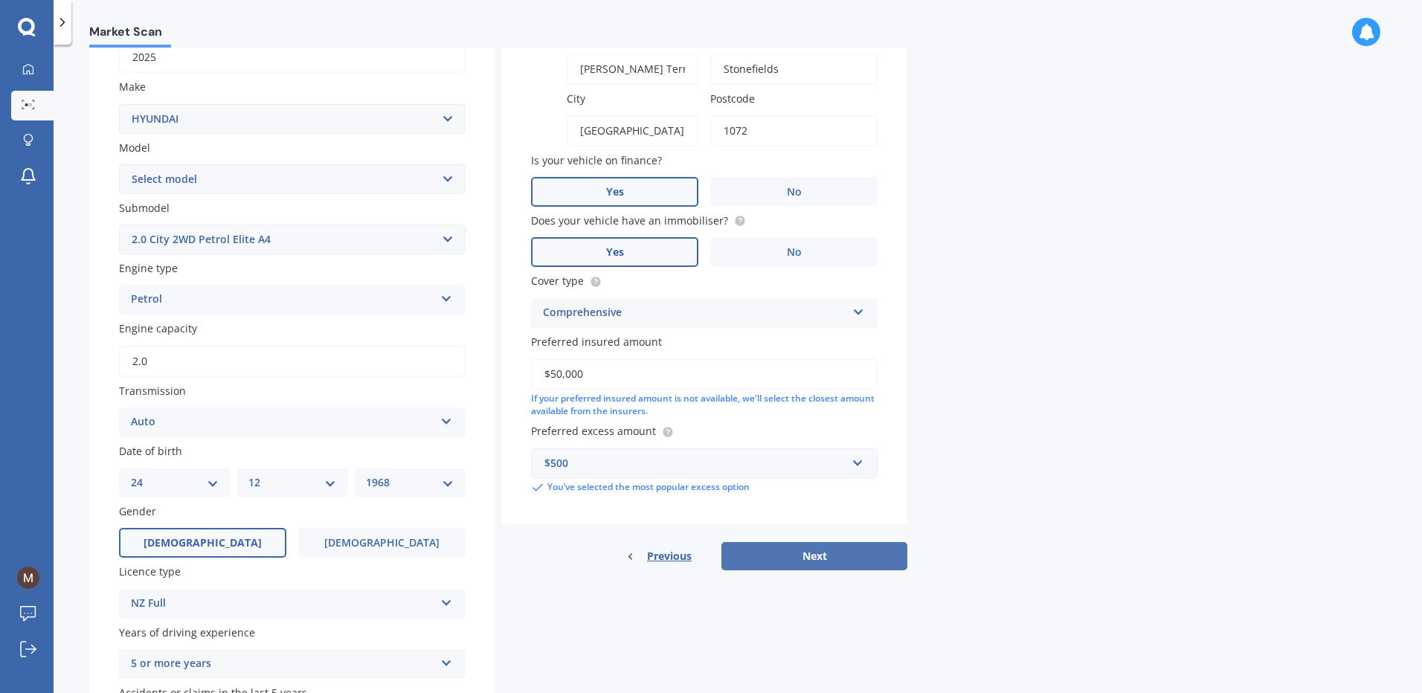
type input "$50,000"
click at [785, 567] on button "Next" at bounding box center [815, 556] width 186 height 28
select select "24"
select select "12"
select select "1968"
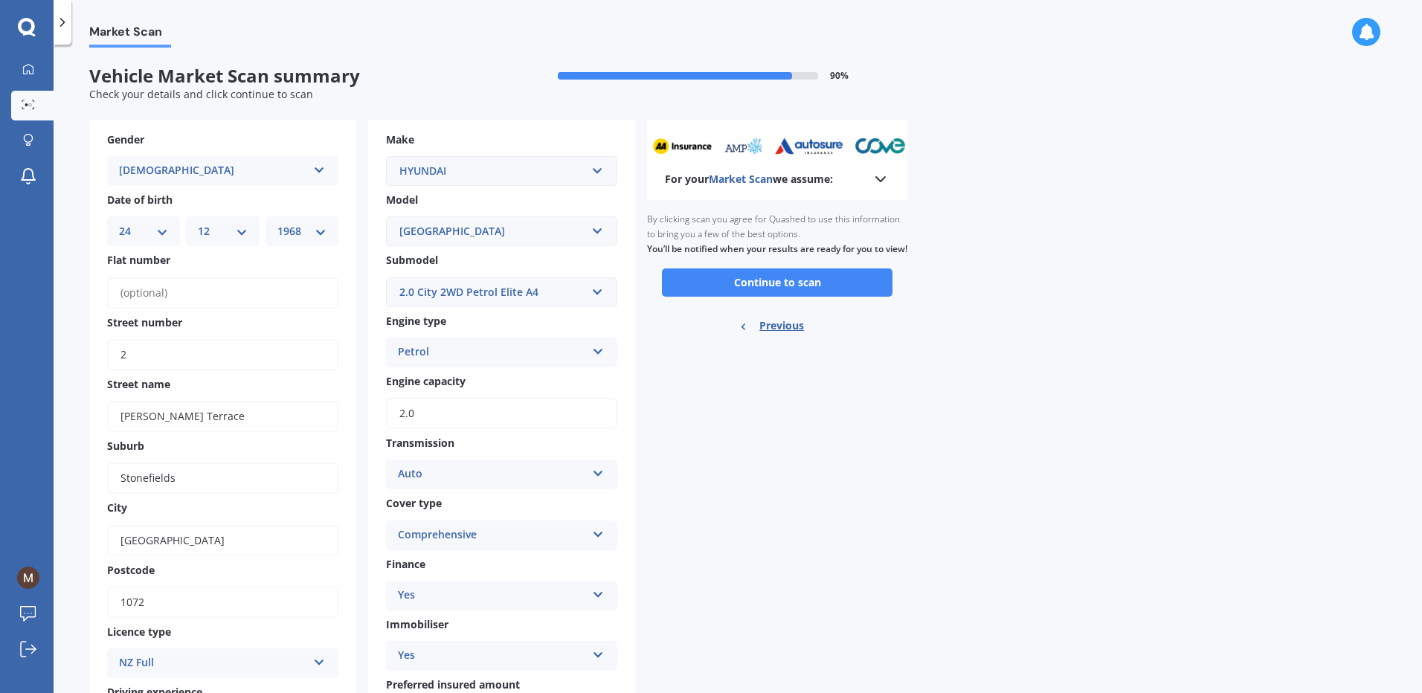
scroll to position [157, 0]
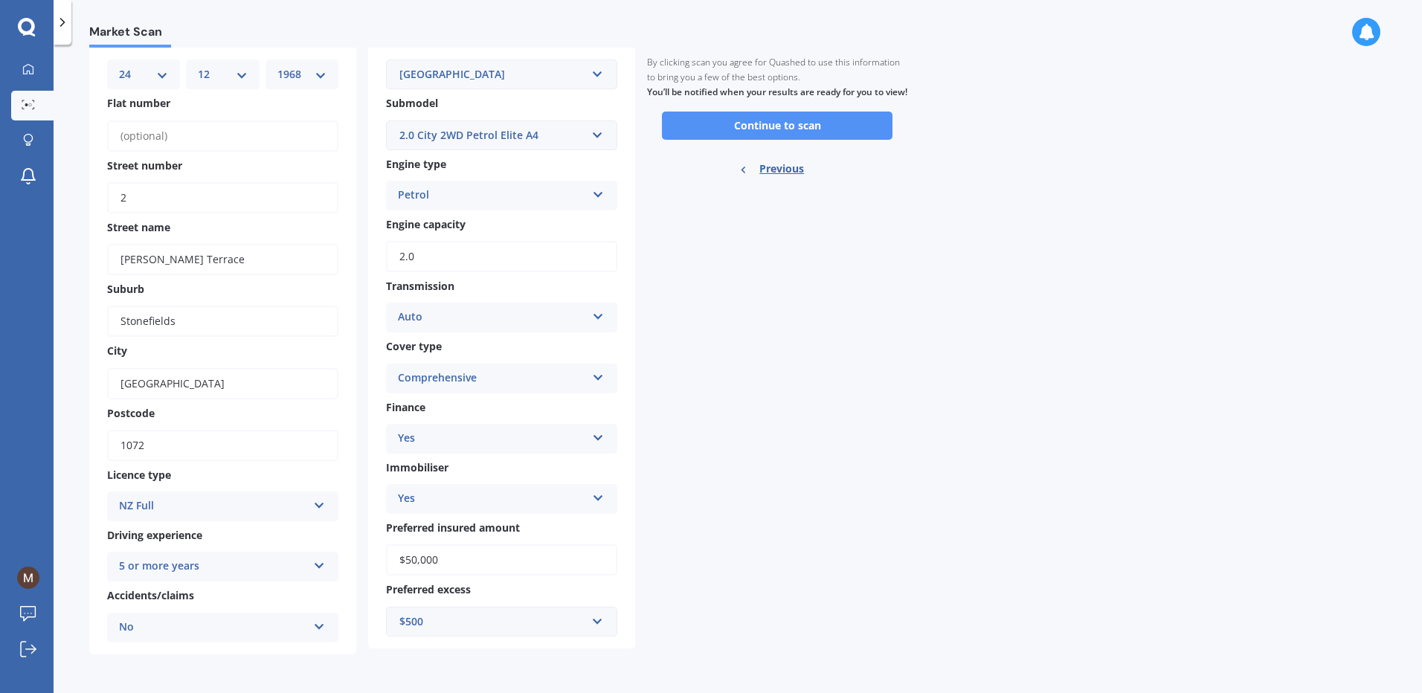
click at [788, 140] on button "Continue to scan" at bounding box center [777, 126] width 231 height 28
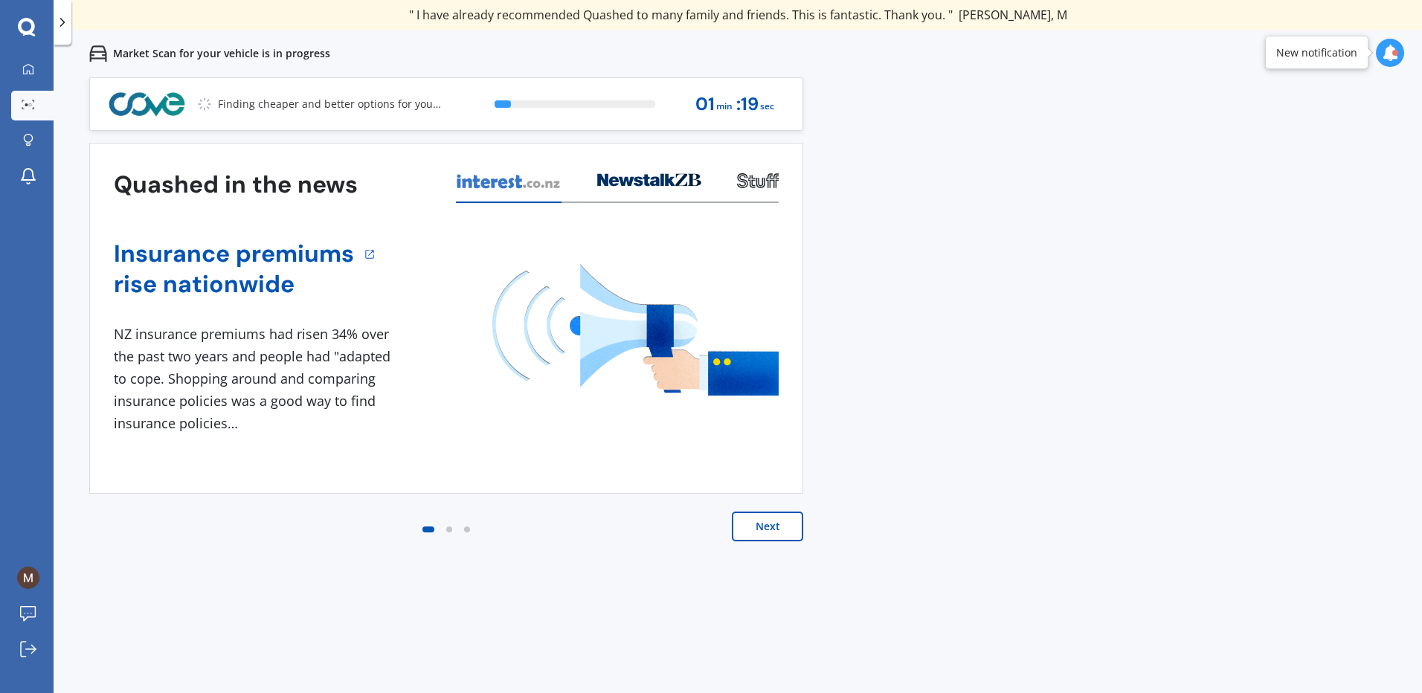
click at [760, 527] on button "Next" at bounding box center [767, 527] width 71 height 30
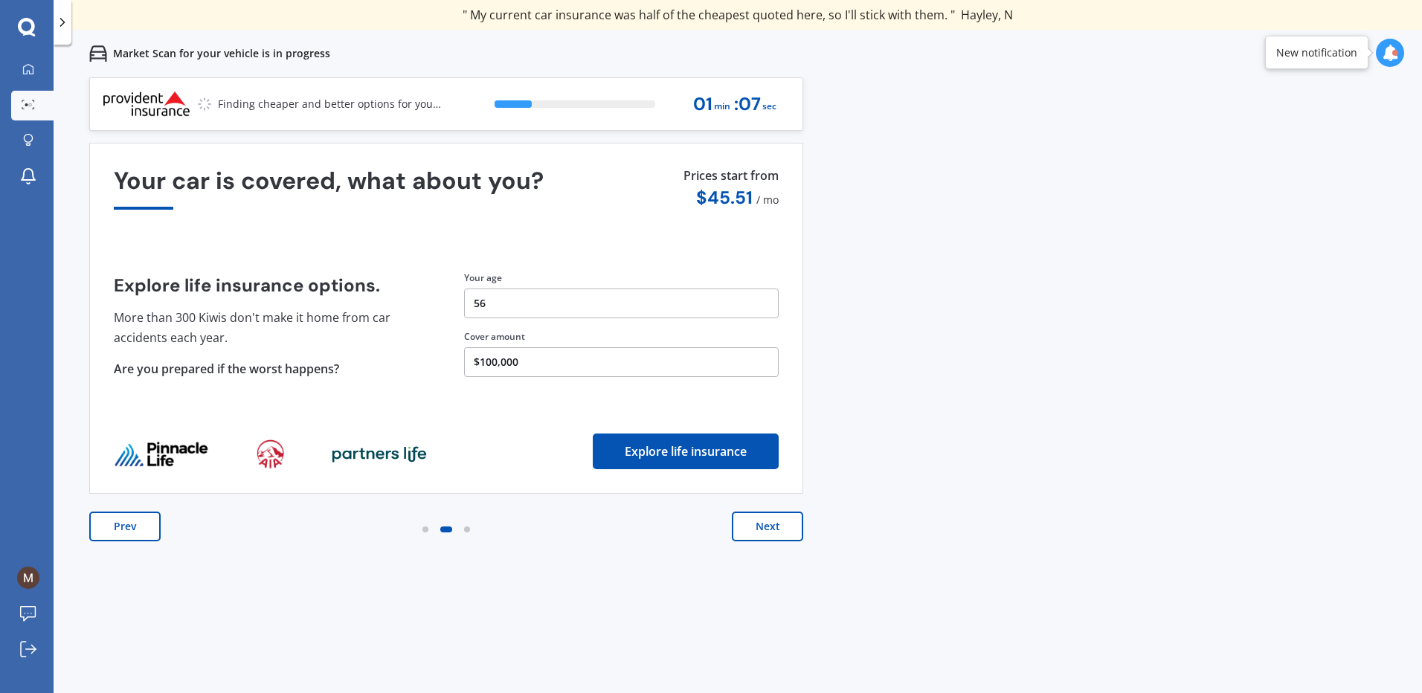
click at [131, 535] on button "Prev" at bounding box center [124, 527] width 71 height 30
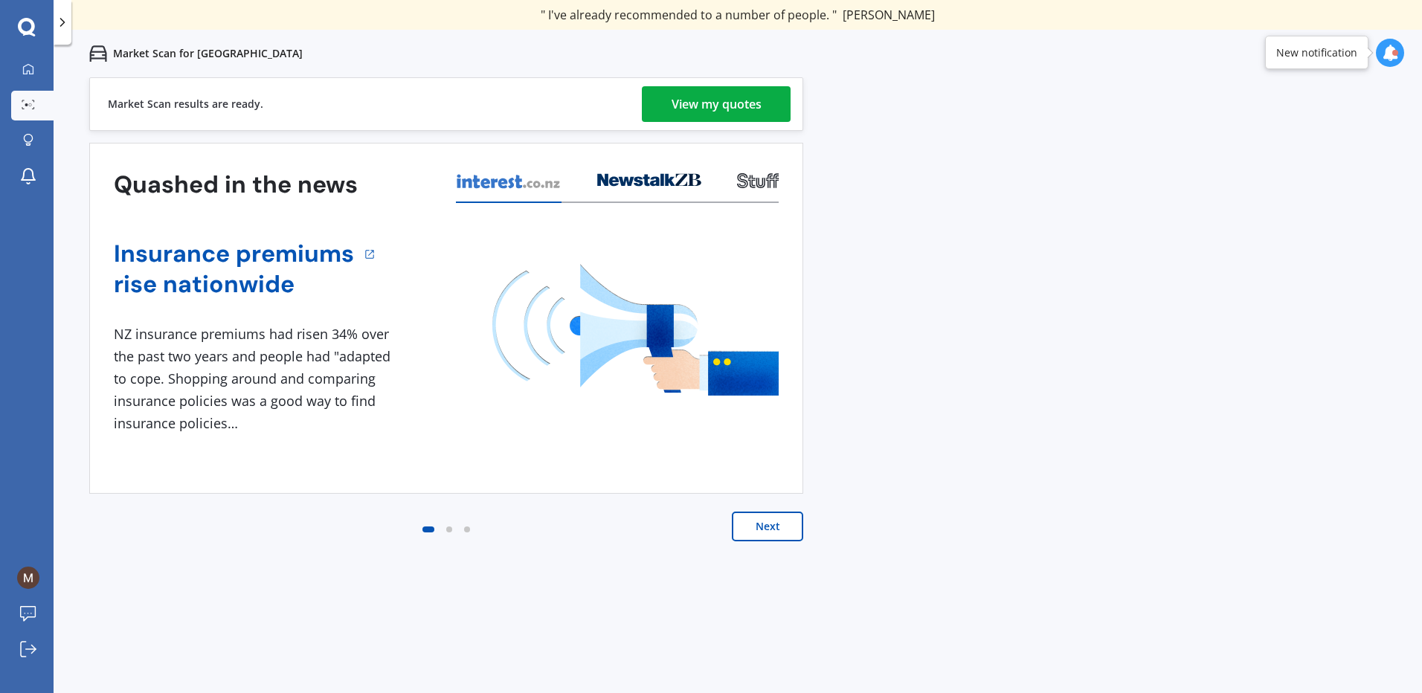
click at [758, 101] on div "View my quotes" at bounding box center [717, 104] width 90 height 36
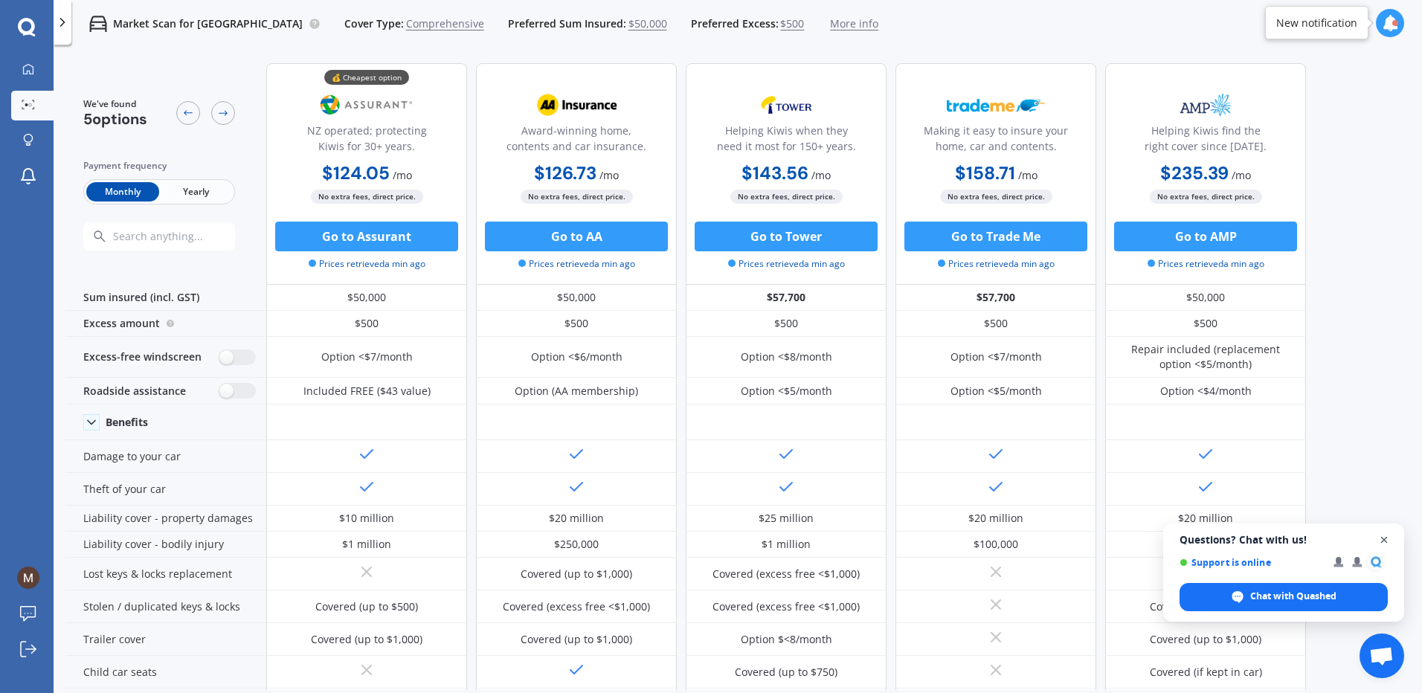
click at [1383, 538] on span "Close chat" at bounding box center [1385, 540] width 19 height 19
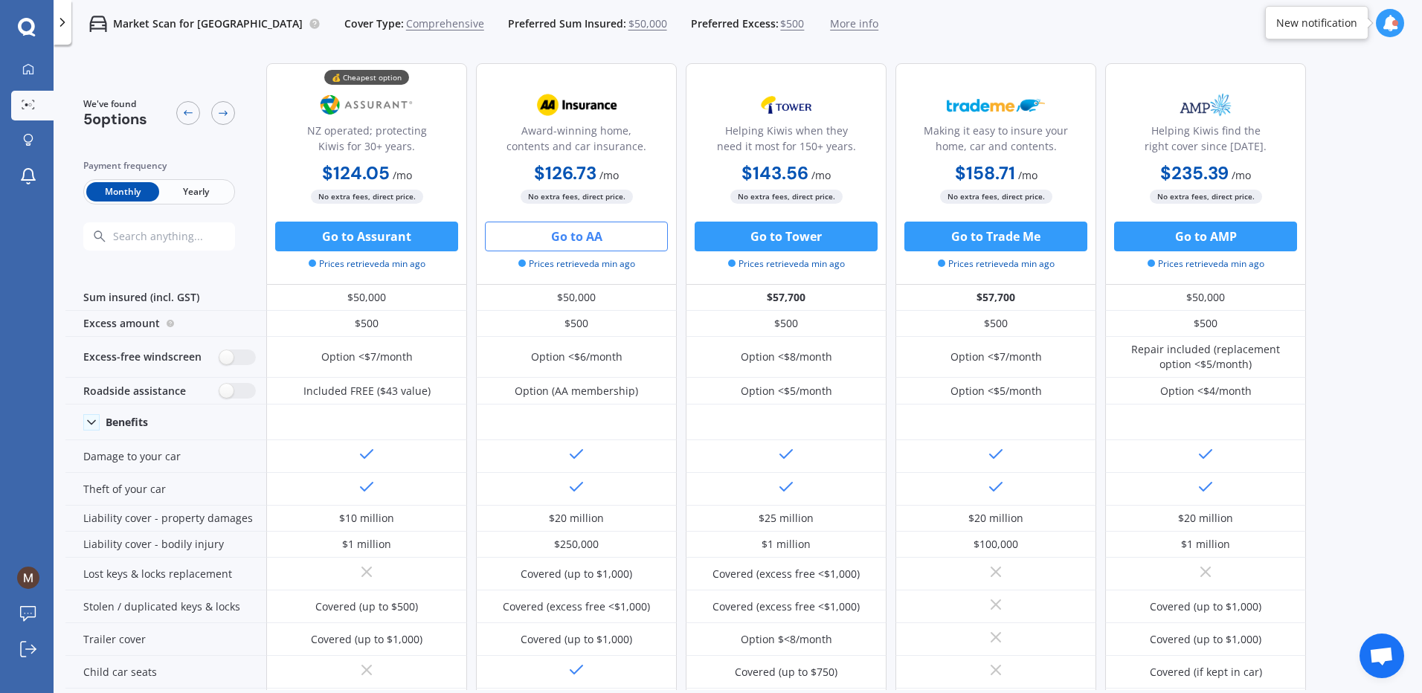
click at [569, 237] on button "Go to AA" at bounding box center [576, 237] width 183 height 30
